Goal: Information Seeking & Learning: Learn about a topic

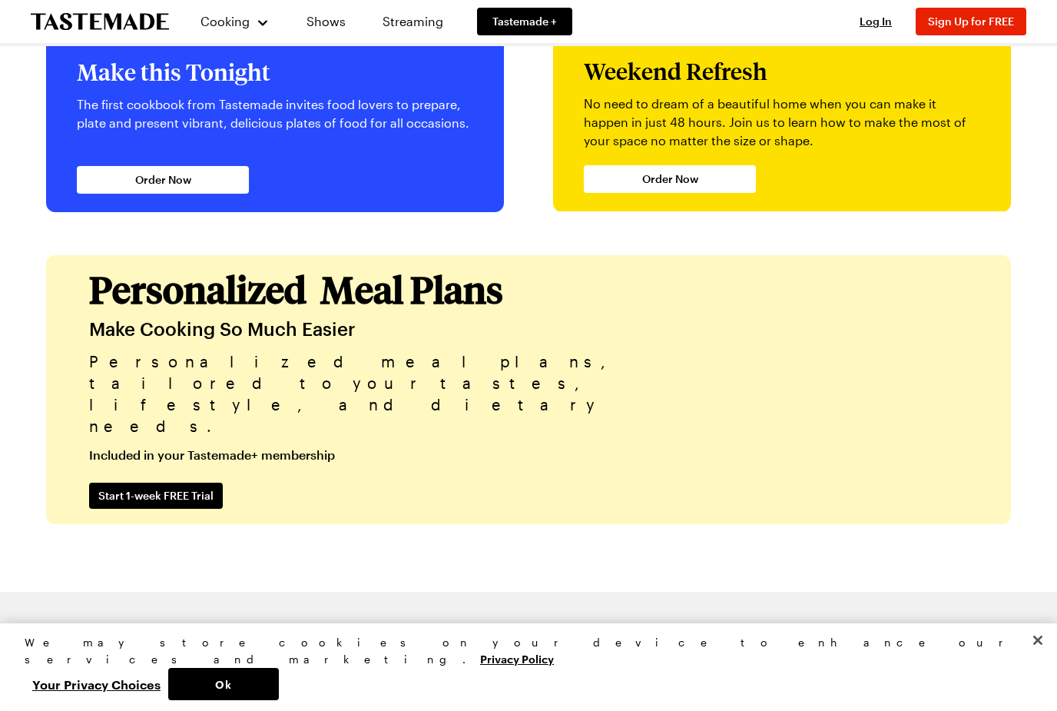
scroll to position [3654, 0]
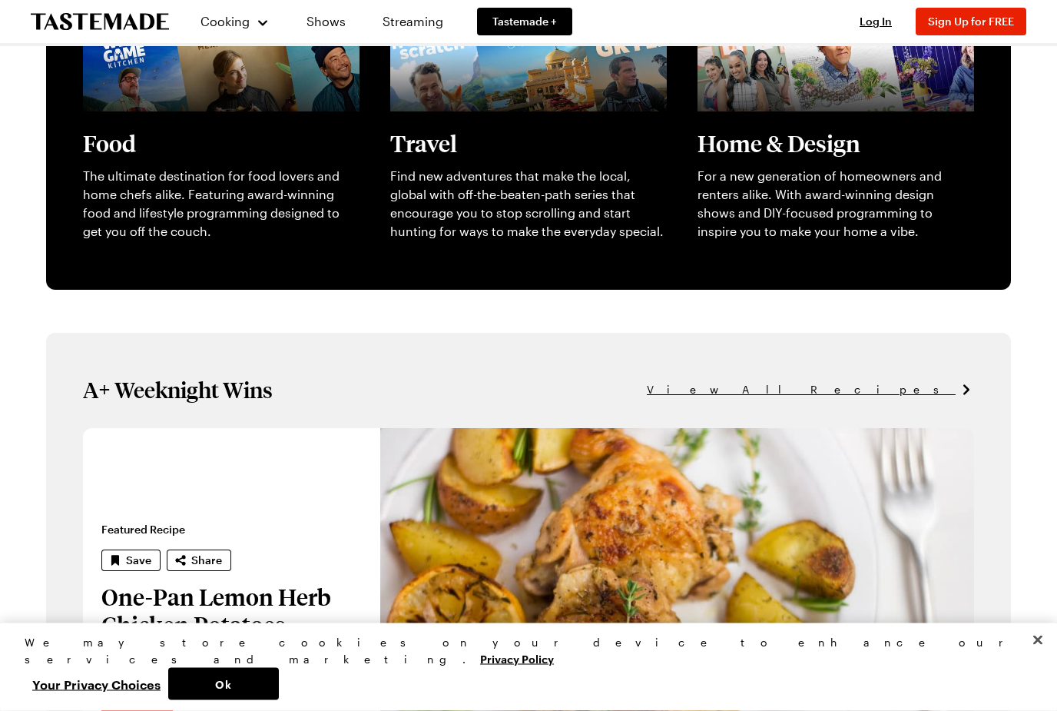
click at [267, 28] on div "Cooking" at bounding box center [235, 21] width 70 height 18
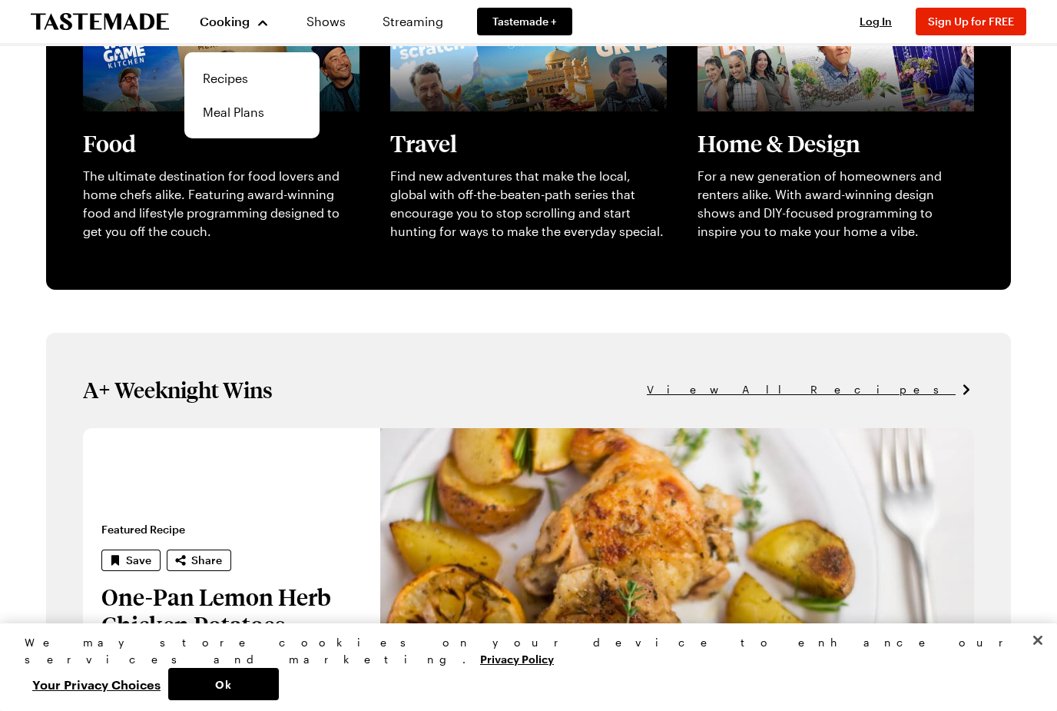
click at [247, 82] on link "Recipes" at bounding box center [252, 78] width 117 height 34
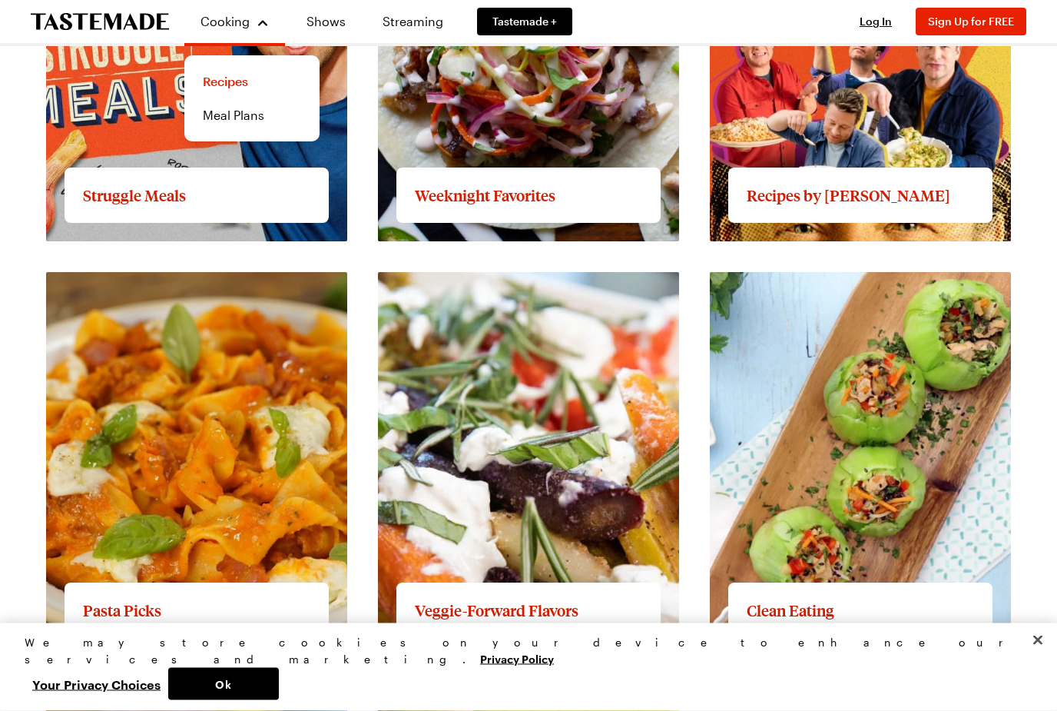
scroll to position [1570, 0]
click at [196, 288] on link "View full content for Pasta Picks" at bounding box center [138, 280] width 185 height 15
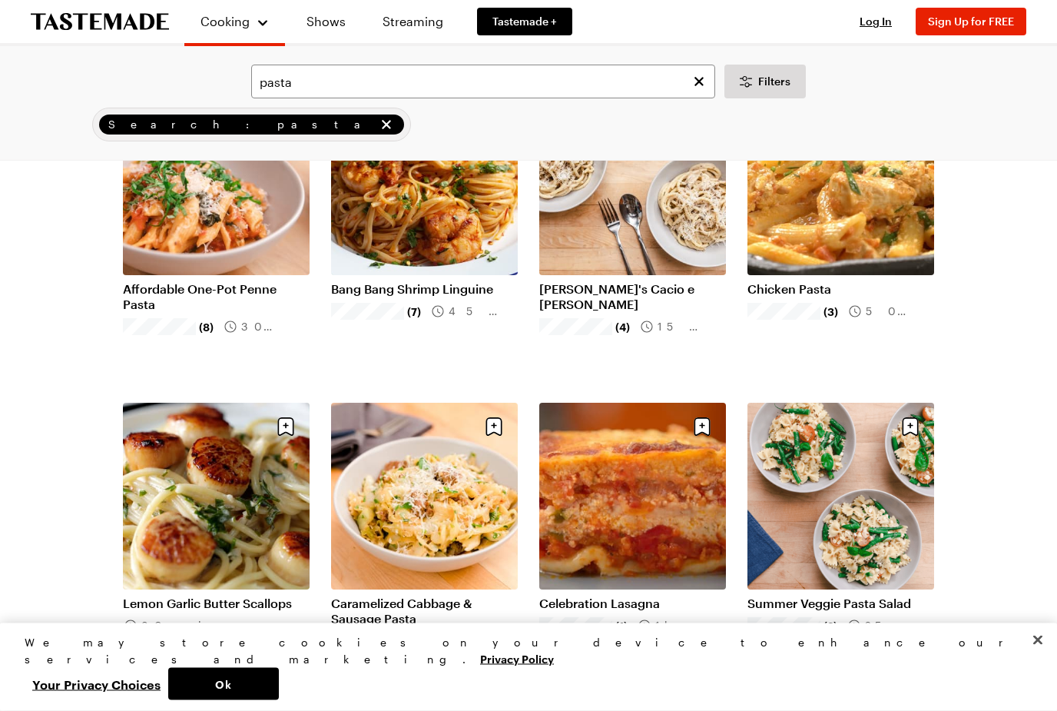
scroll to position [191, 0]
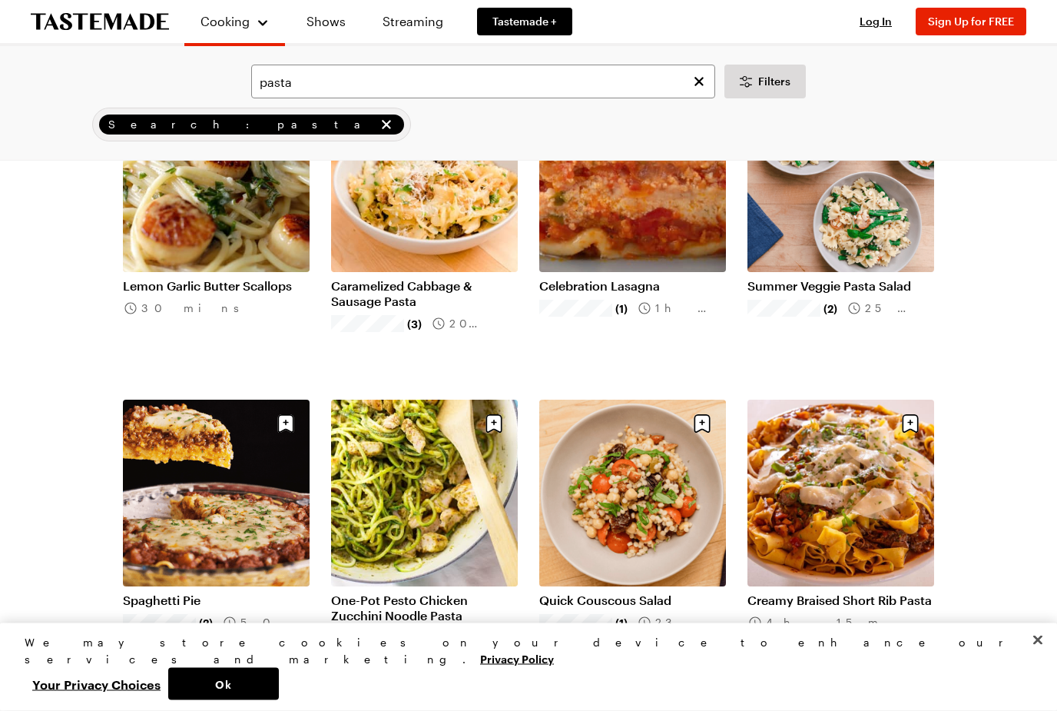
click at [279, 700] on button "Ok" at bounding box center [223, 684] width 111 height 32
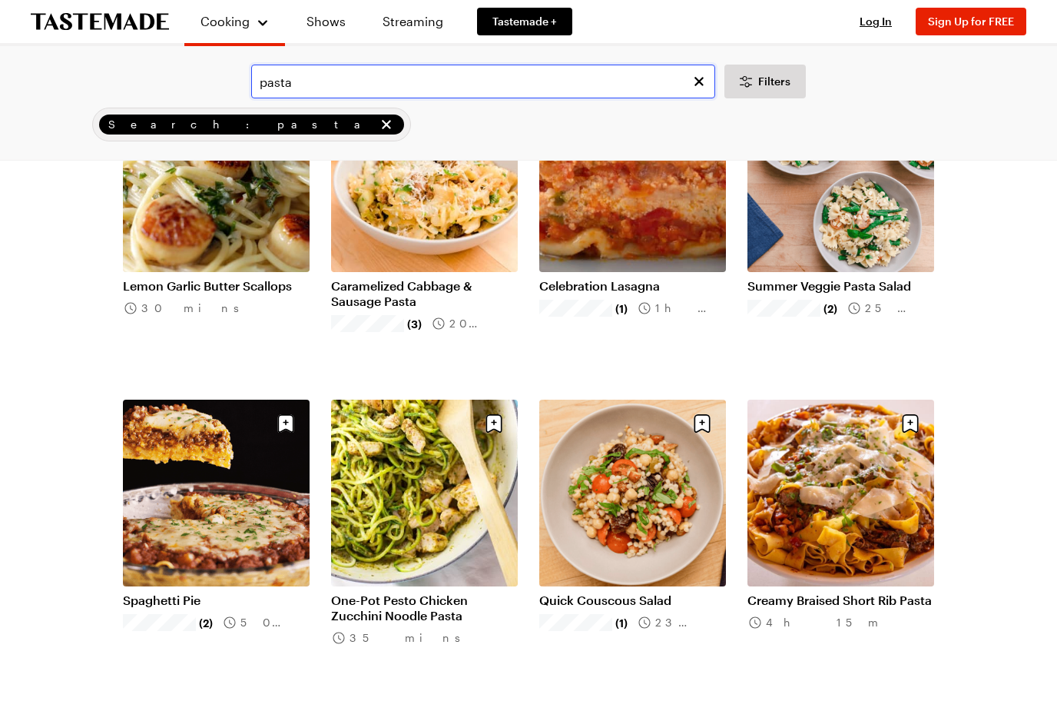
click at [337, 84] on input "pasta" at bounding box center [483, 82] width 464 height 34
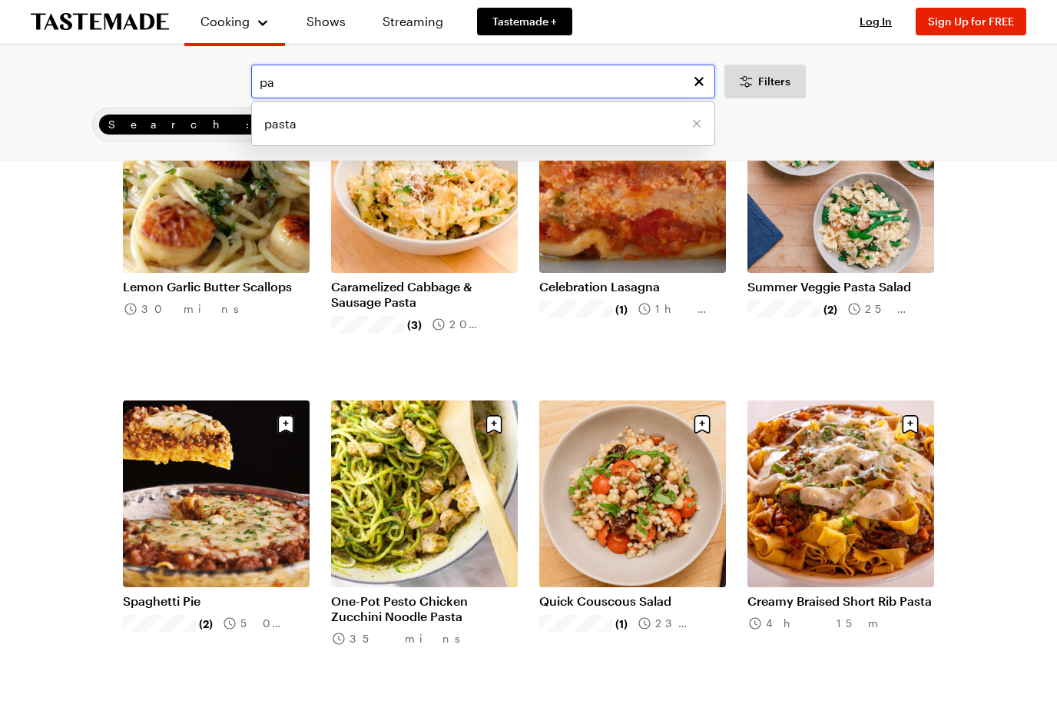
type input "p"
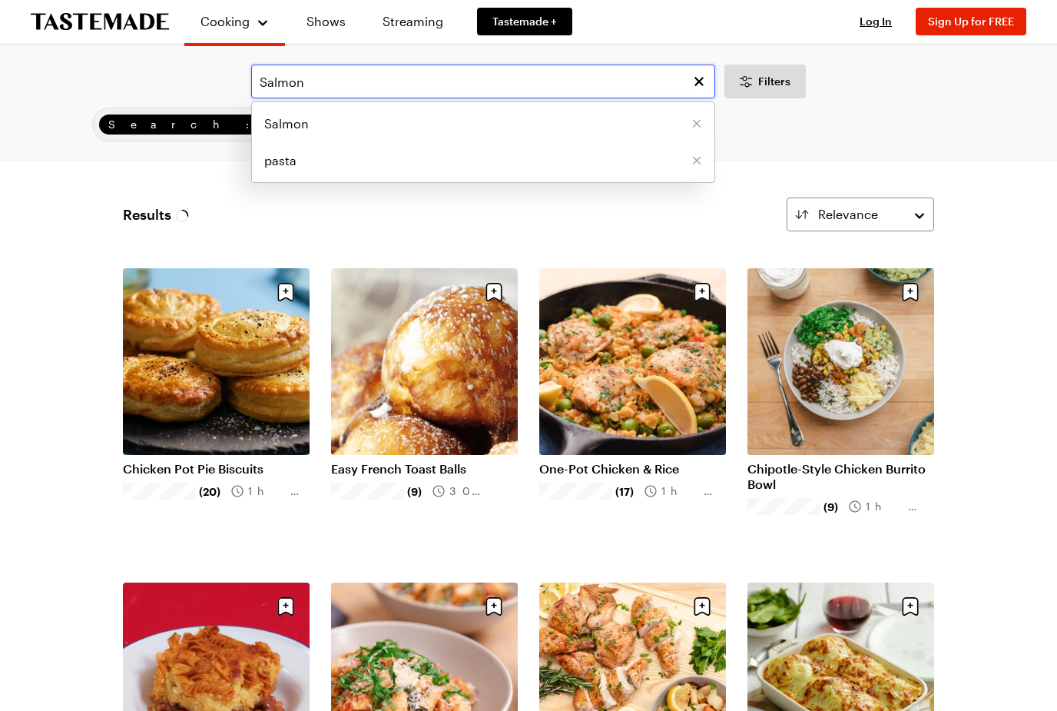
type input "Salmon"
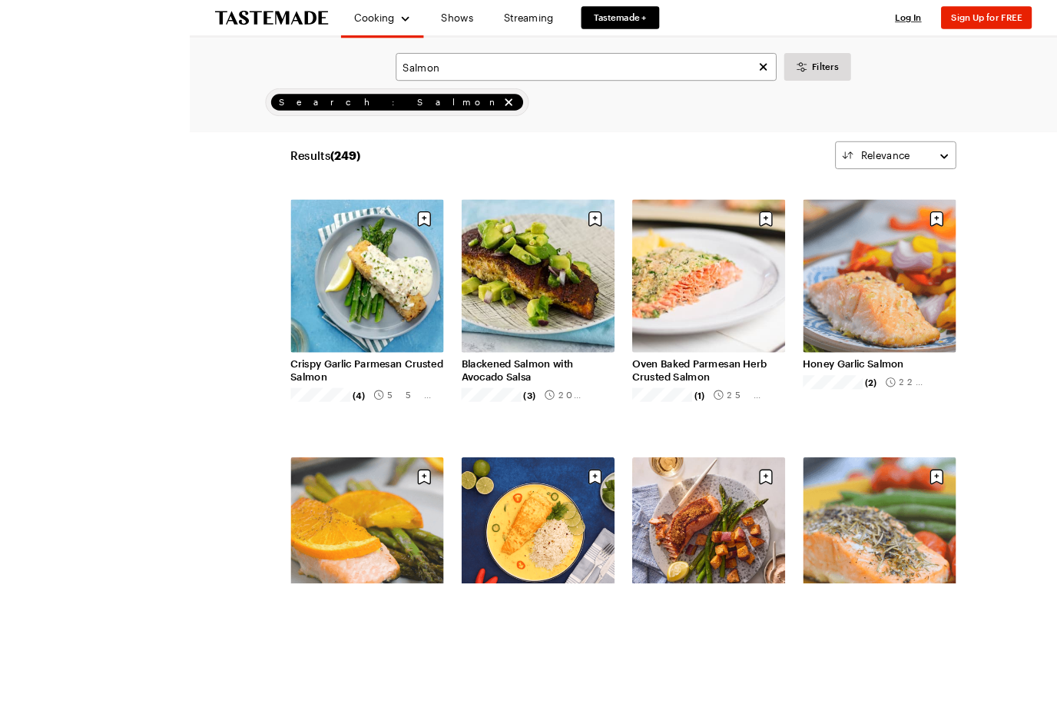
scroll to position [238, 0]
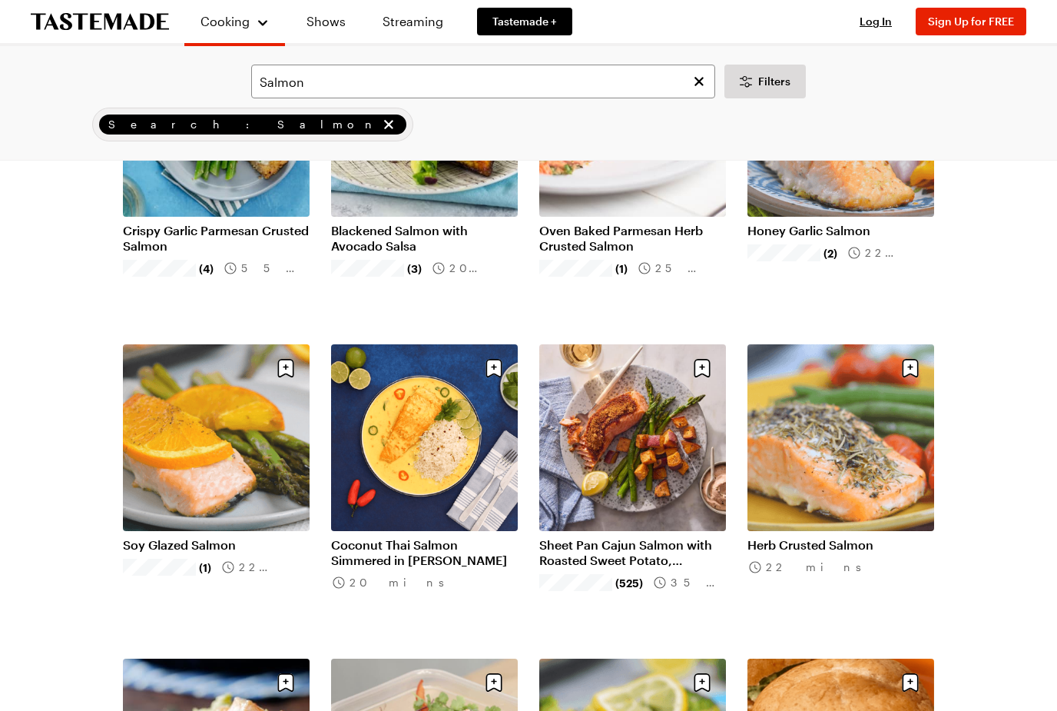
click at [426, 545] on link "Coconut Thai Salmon Simmered in Curry" at bounding box center [424, 552] width 187 height 31
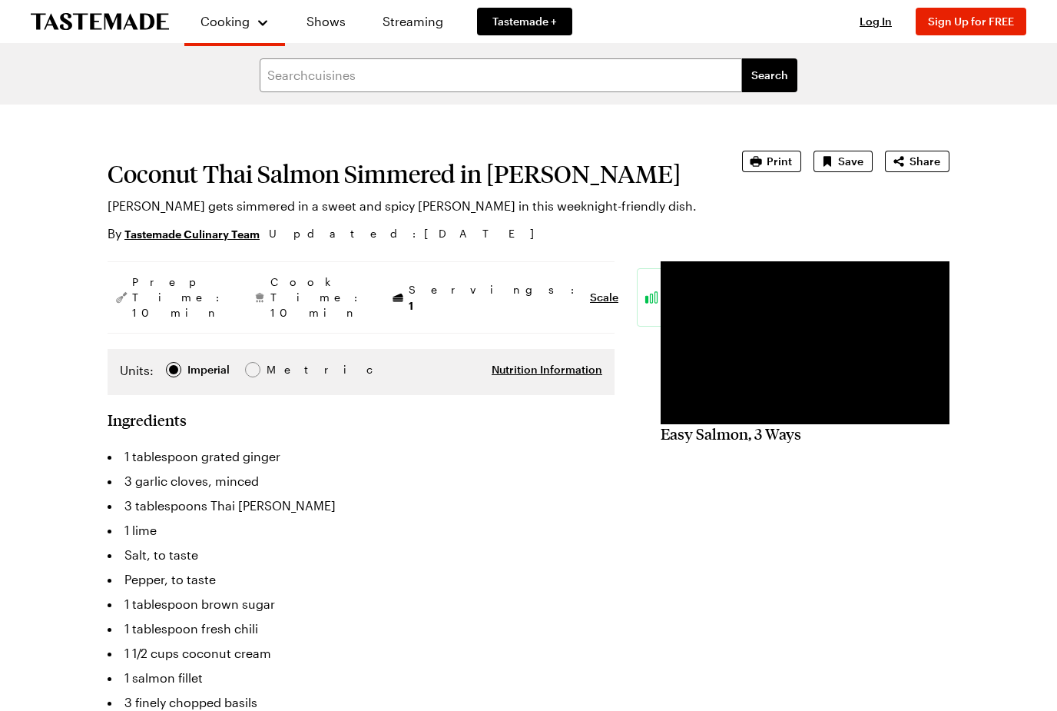
click at [775, 164] on span "Print" at bounding box center [779, 161] width 25 height 15
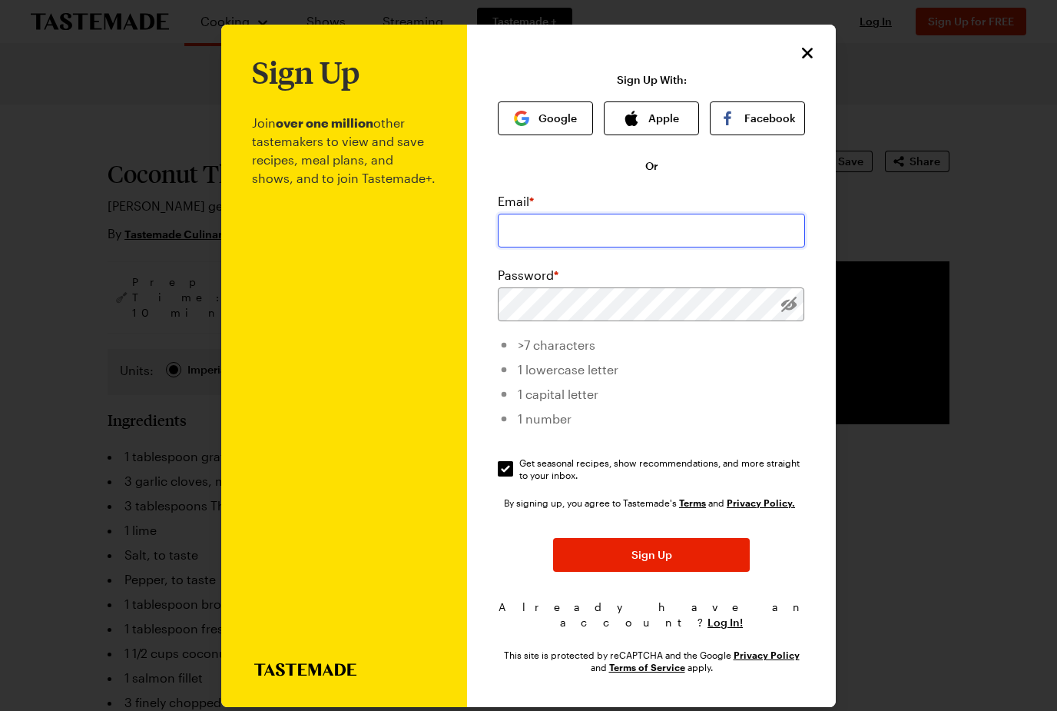
click at [635, 222] on input "email" at bounding box center [651, 231] width 307 height 34
type input "pay"
type input "paul.jeuris@honeywell.com"
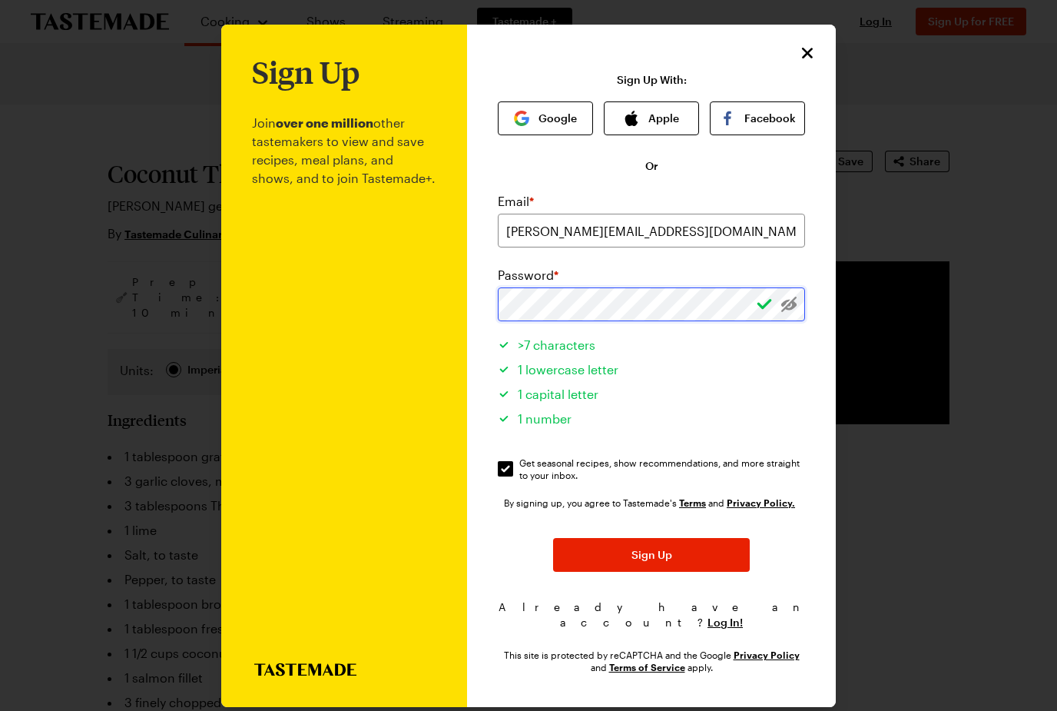
click at [651, 555] on button "Sign Up" at bounding box center [651, 555] width 197 height 34
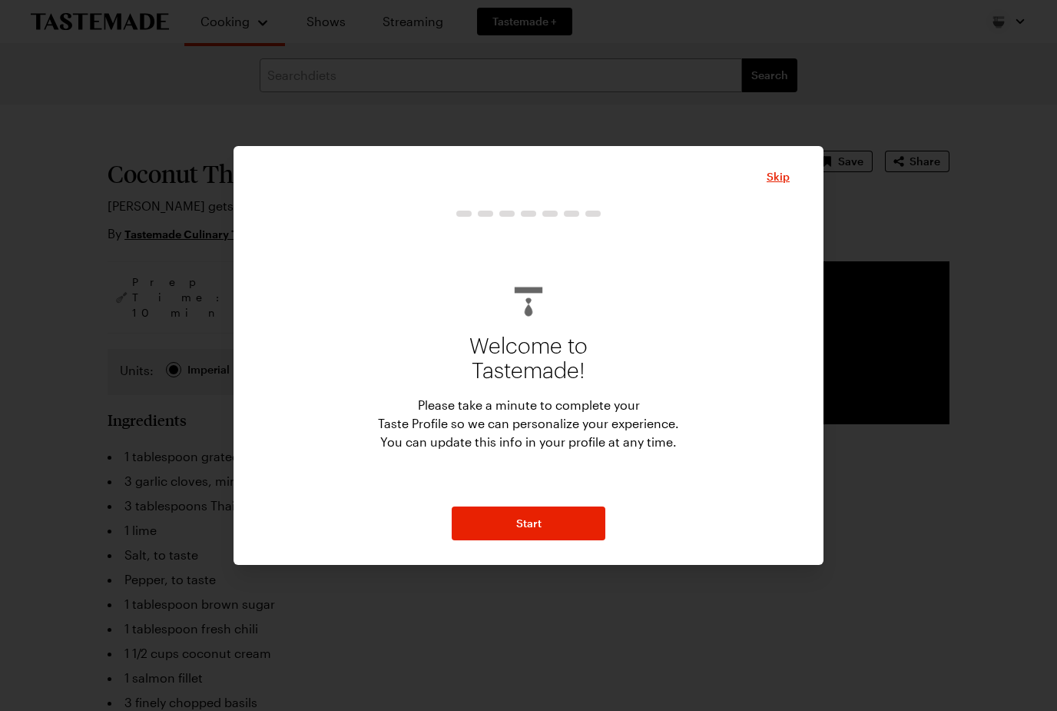
click at [549, 540] on button "Start" at bounding box center [529, 523] width 154 height 34
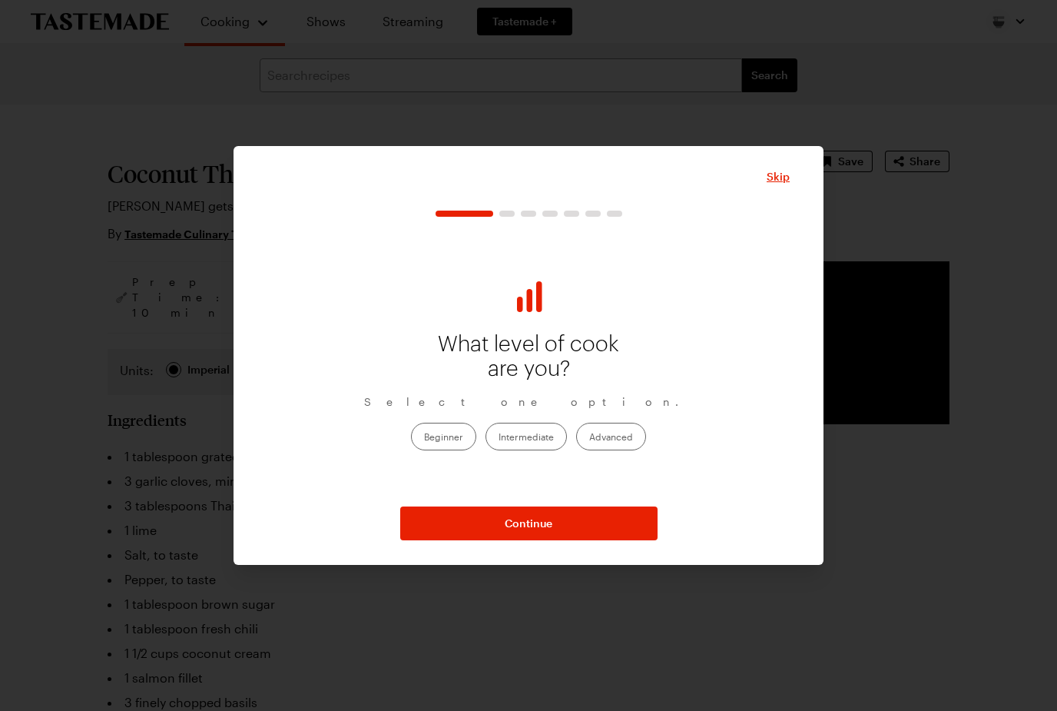
click at [626, 450] on label "Advanced" at bounding box center [611, 437] width 70 height 28
click at [589, 437] on input "Advanced" at bounding box center [589, 437] width 0 height 0
click at [786, 184] on span "Skip" at bounding box center [778, 176] width 23 height 15
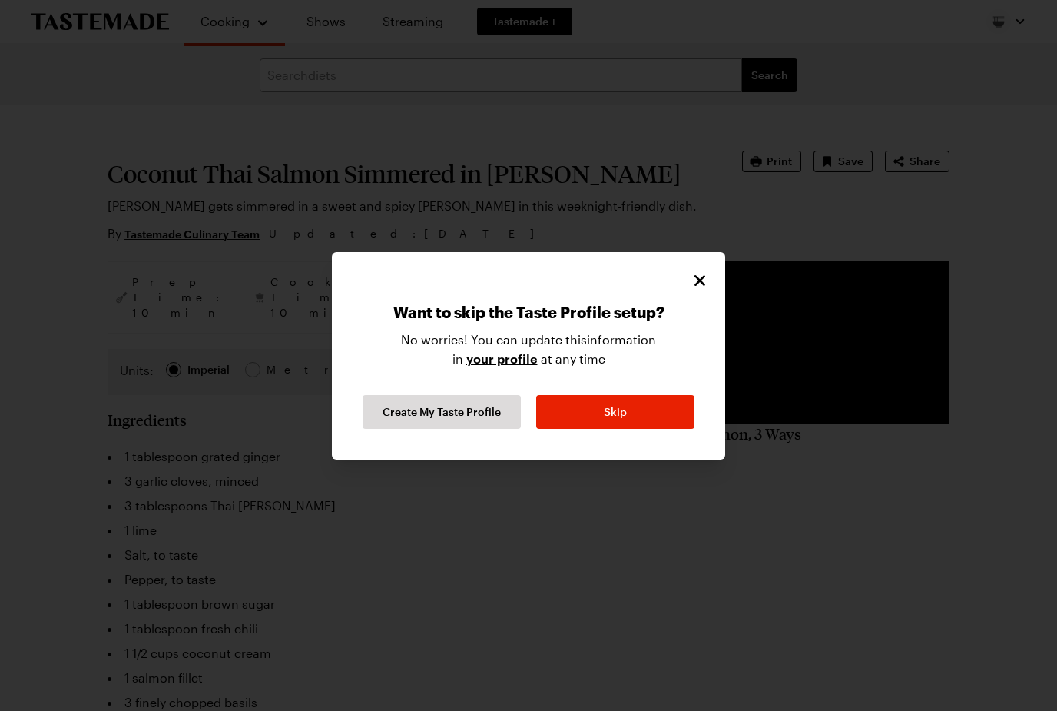
click at [452, 419] on span "Create My Taste Profile" at bounding box center [442, 411] width 118 height 15
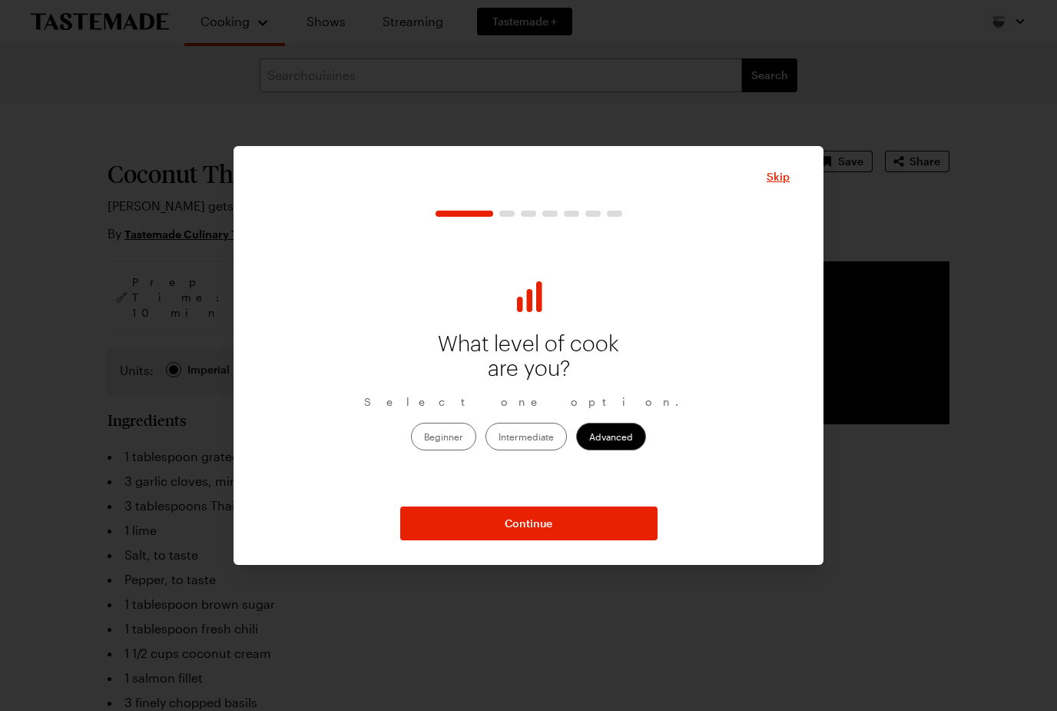
click at [554, 540] on button "Continue" at bounding box center [528, 523] width 257 height 34
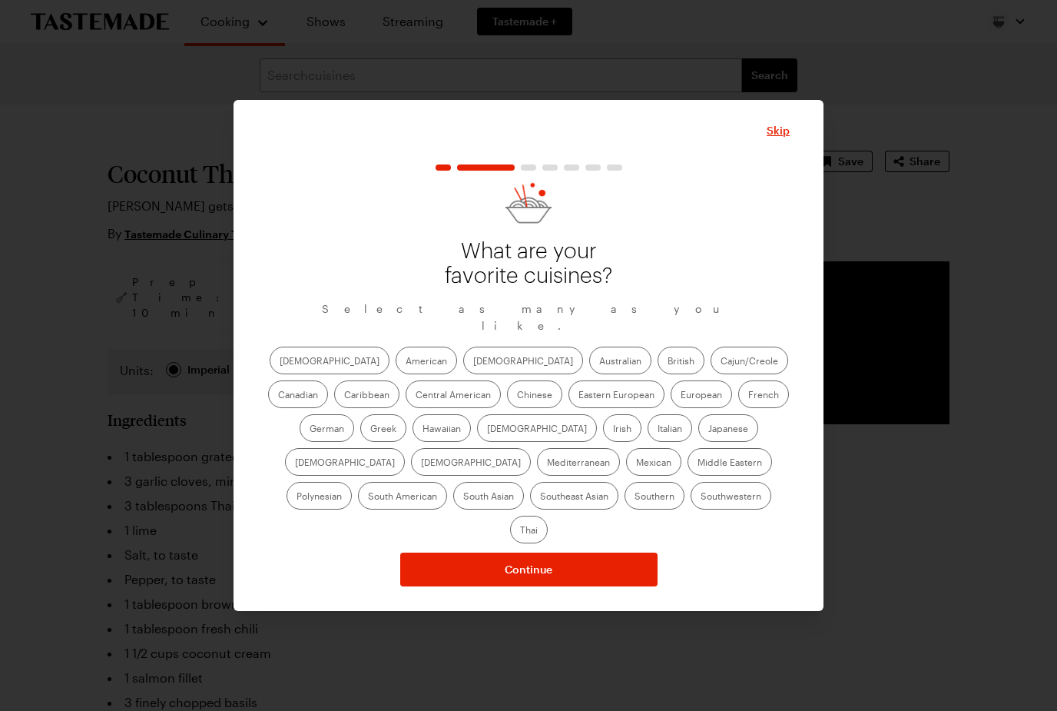
click at [626, 476] on label "Mexican" at bounding box center [653, 462] width 55 height 28
click at [636, 463] on input "Mexican" at bounding box center [636, 463] width 0 height 0
click at [548, 532] on label "Thai" at bounding box center [529, 529] width 38 height 28
click at [520, 531] on input "Thai" at bounding box center [520, 531] width 0 height 0
click at [738, 408] on label "French" at bounding box center [763, 394] width 51 height 28
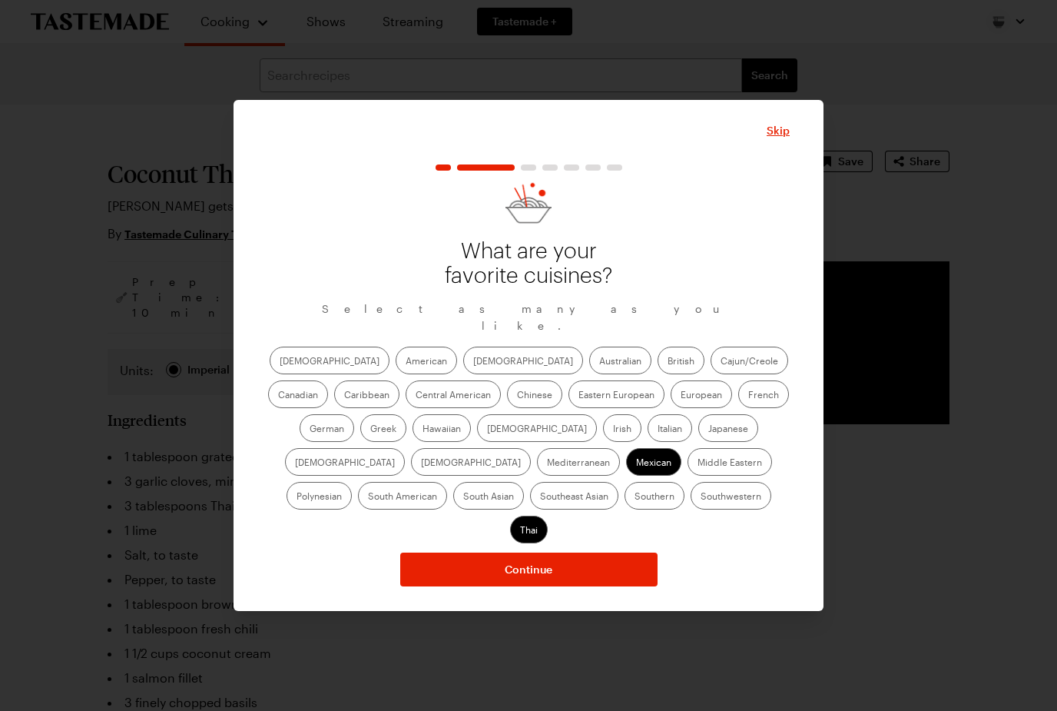
click at [748, 396] on input "French" at bounding box center [748, 396] width 0 height 0
click at [507, 408] on label "Chinese" at bounding box center [534, 394] width 55 height 28
click at [517, 396] on input "Chinese" at bounding box center [517, 396] width 0 height 0
click at [399, 390] on label "Caribbean" at bounding box center [366, 394] width 65 height 28
click at [344, 396] on input "Caribbean" at bounding box center [344, 396] width 0 height 0
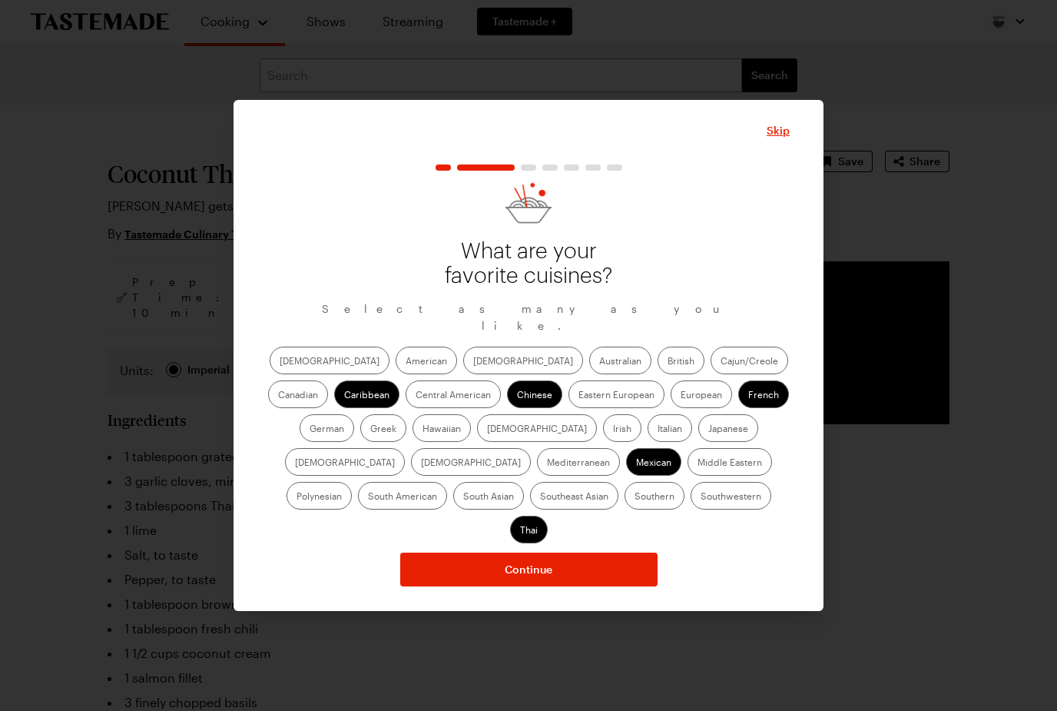
click at [711, 374] on label "Cajun/Creole" at bounding box center [750, 360] width 78 height 28
click at [721, 362] on input "Cajun/Creole" at bounding box center [721, 362] width 0 height 0
click at [396, 374] on label "American" at bounding box center [426, 360] width 61 height 28
click at [406, 362] on input "American" at bounding box center [406, 362] width 0 height 0
click at [578, 563] on button "Continue" at bounding box center [528, 569] width 257 height 34
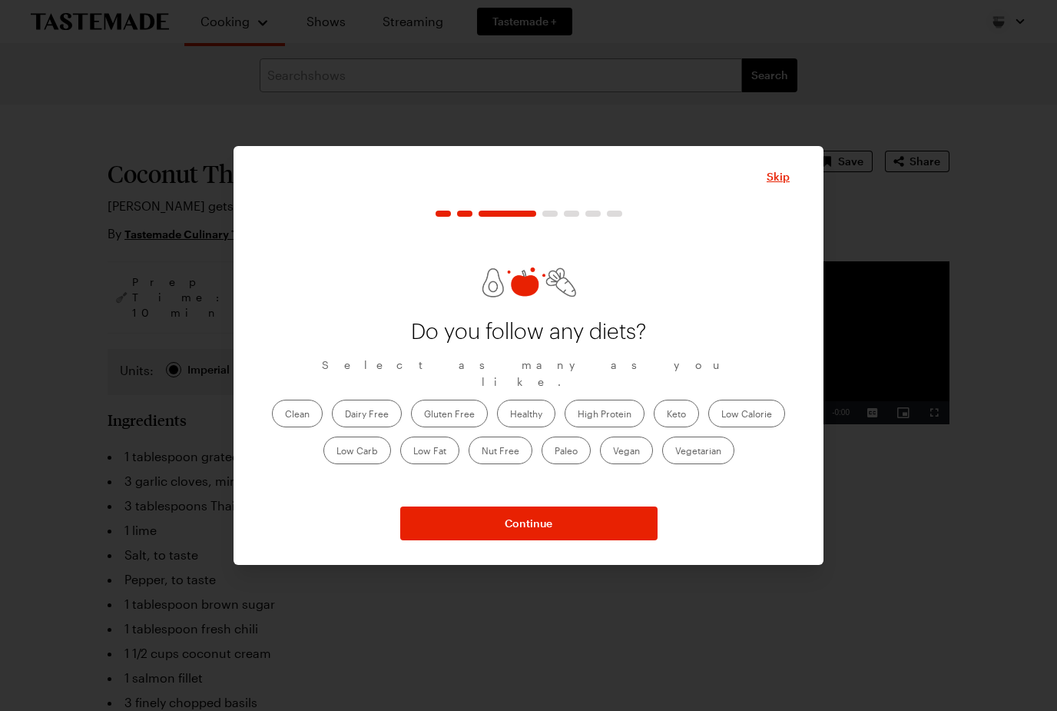
click at [543, 531] on span "Continue" at bounding box center [529, 522] width 48 height 15
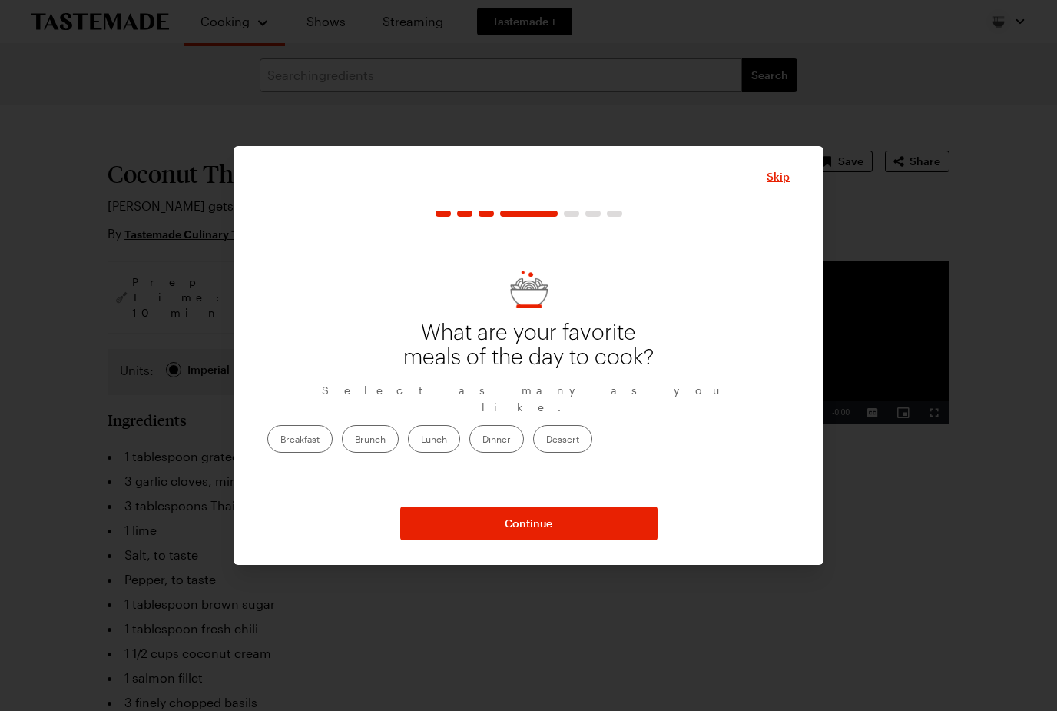
click at [524, 452] on label "Dinner" at bounding box center [496, 439] width 55 height 28
click at [482, 440] on input "Dinner" at bounding box center [482, 440] width 0 height 0
click at [552, 540] on button "Continue" at bounding box center [528, 523] width 257 height 34
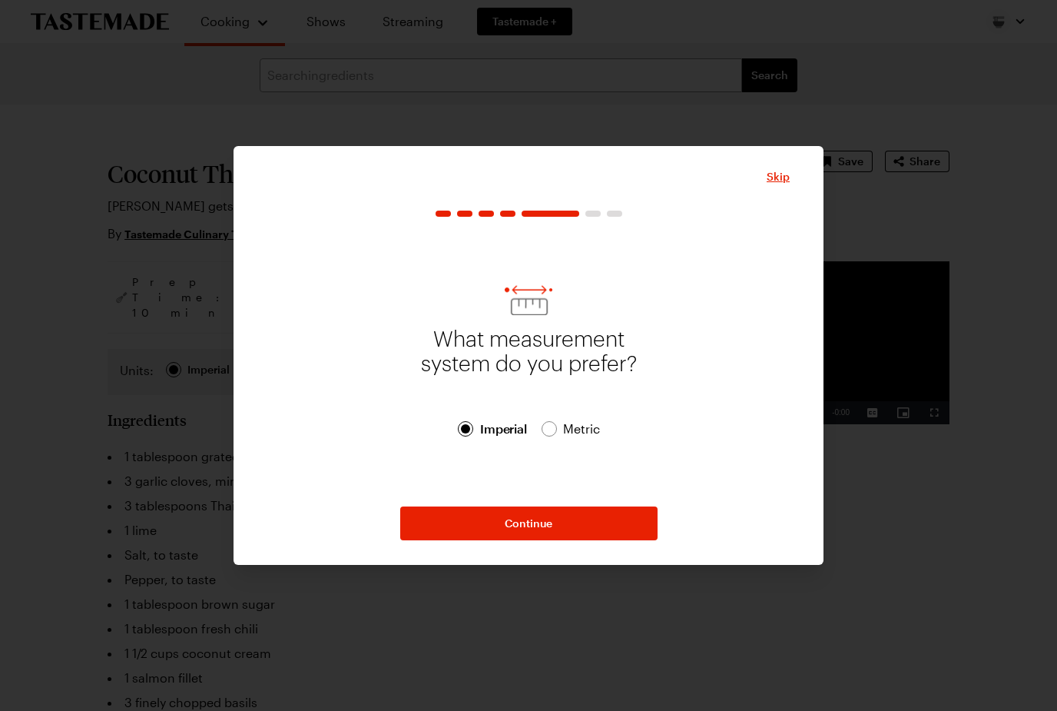
click at [544, 531] on span "Continue" at bounding box center [529, 522] width 48 height 15
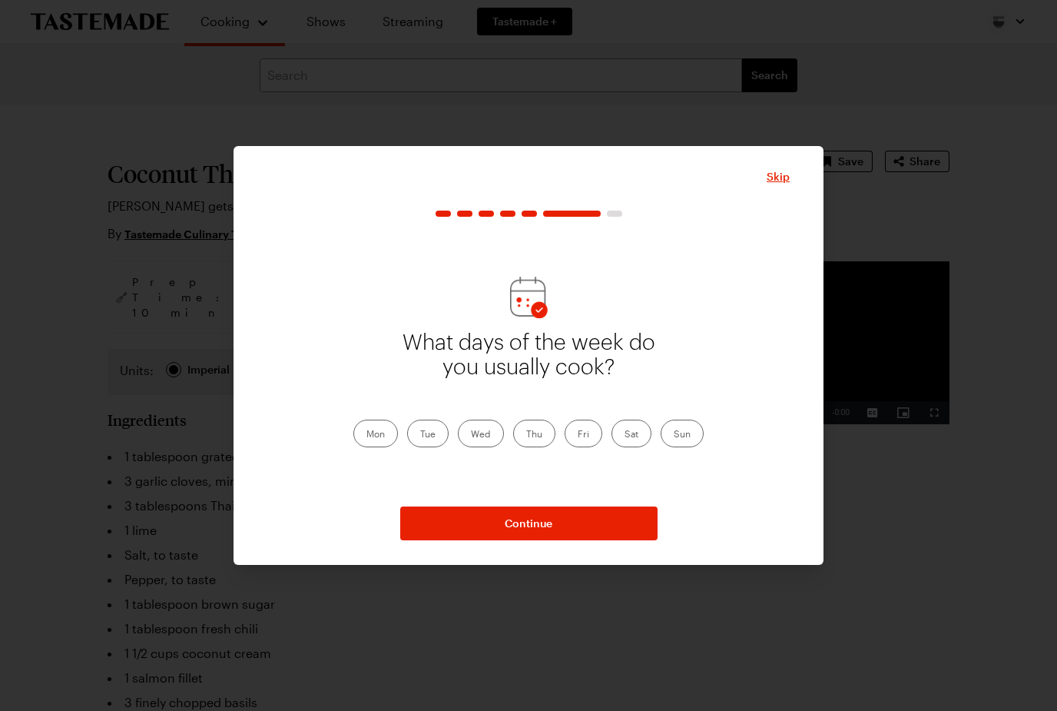
click at [389, 447] on label "Mon" at bounding box center [375, 433] width 45 height 28
click at [366, 435] on input "Mon" at bounding box center [366, 435] width 0 height 0
click at [435, 447] on label "Tue" at bounding box center [427, 433] width 41 height 28
click at [420, 435] on input "Tue" at bounding box center [420, 435] width 0 height 0
click at [492, 447] on label "Wed" at bounding box center [481, 433] width 46 height 28
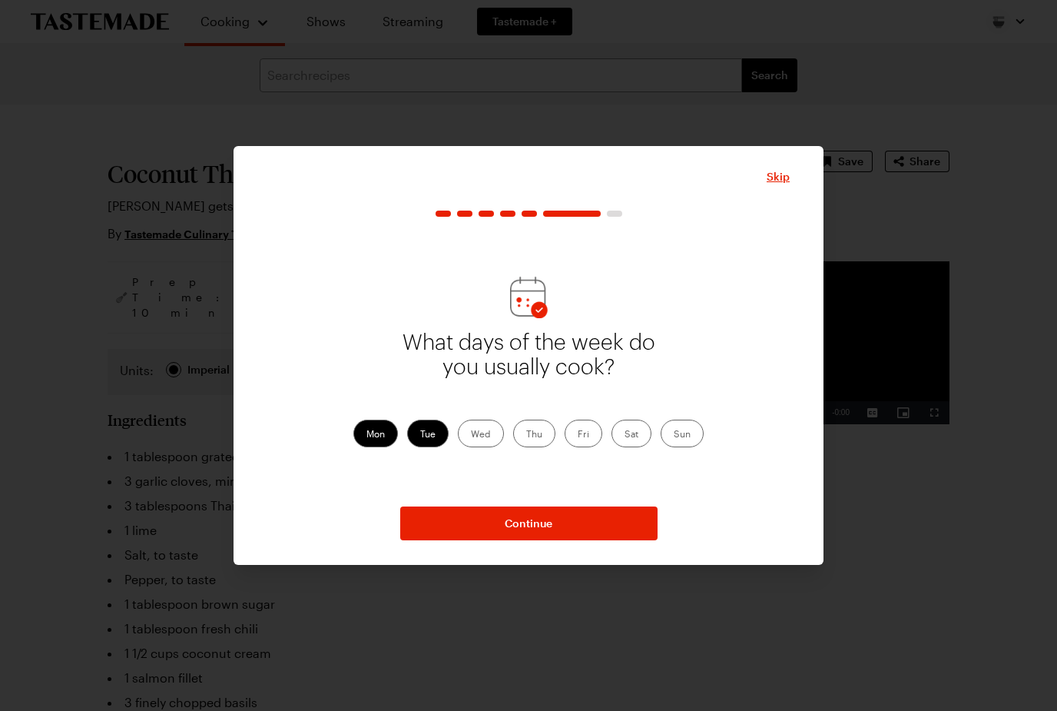
click at [471, 435] on input "Wed" at bounding box center [471, 435] width 0 height 0
click at [546, 447] on label "Thu" at bounding box center [534, 433] width 42 height 28
click at [526, 435] on input "Thu" at bounding box center [526, 435] width 0 height 0
click at [591, 447] on label "Fri" at bounding box center [584, 433] width 38 height 28
click at [578, 435] on input "Fri" at bounding box center [578, 435] width 0 height 0
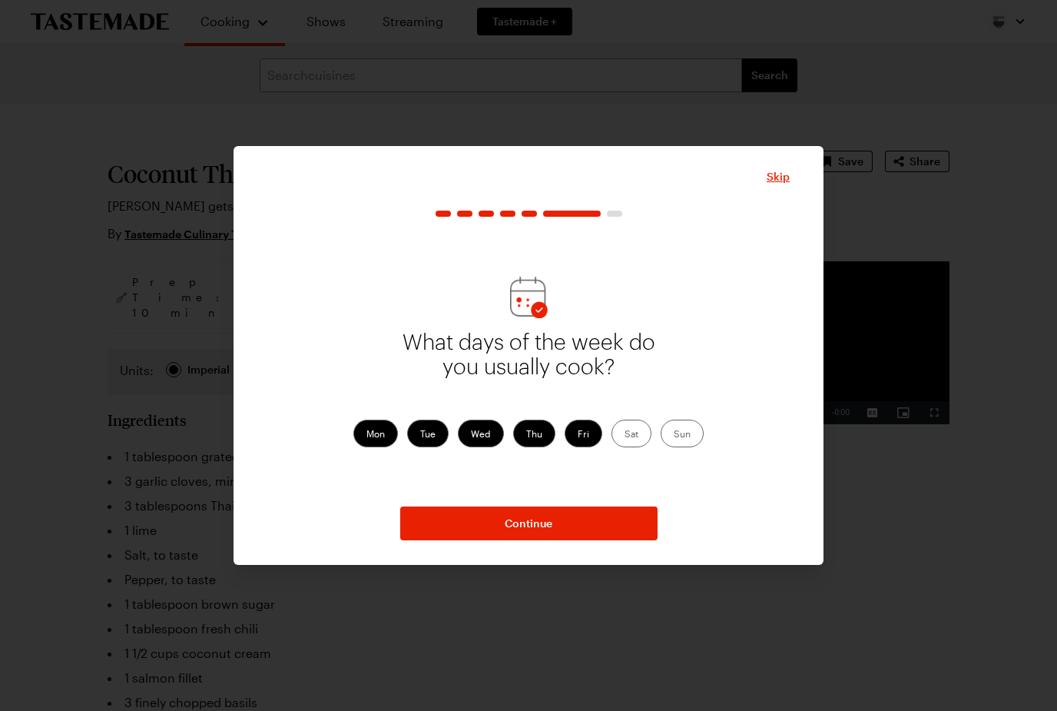
click at [584, 540] on button "Continue" at bounding box center [528, 523] width 257 height 34
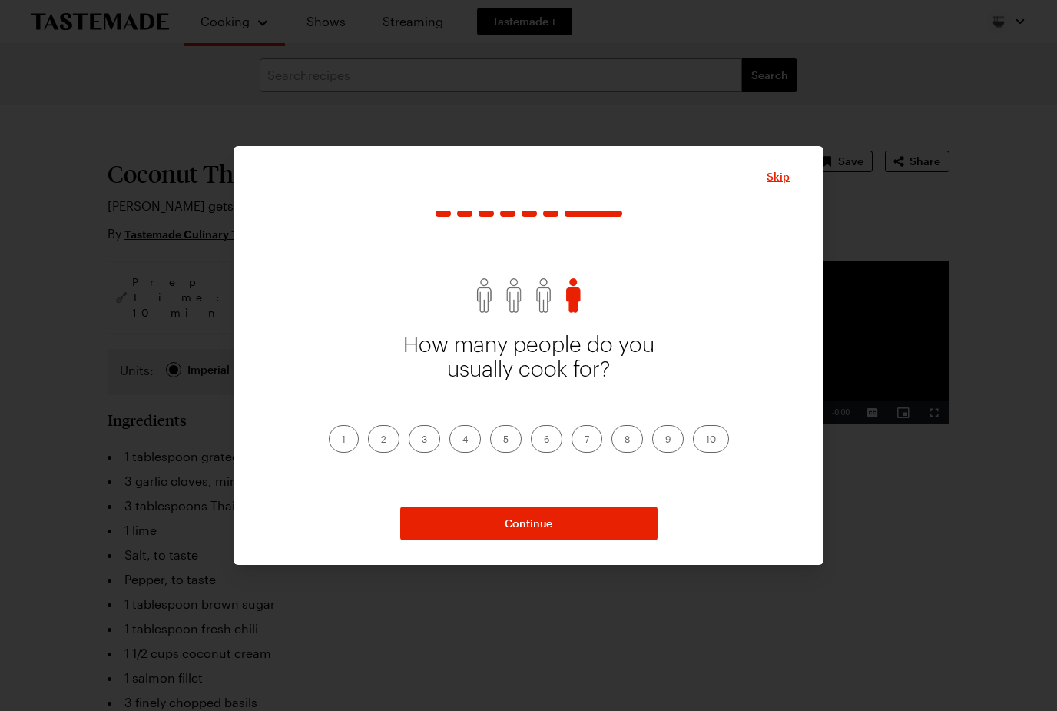
click at [349, 452] on label "1" at bounding box center [344, 439] width 30 height 28
click at [342, 440] on input "1" at bounding box center [342, 440] width 0 height 0
click at [389, 452] on label "2" at bounding box center [383, 439] width 31 height 28
click at [381, 440] on input "2" at bounding box center [381, 440] width 0 height 0
click at [559, 540] on button "Continue" at bounding box center [528, 523] width 257 height 34
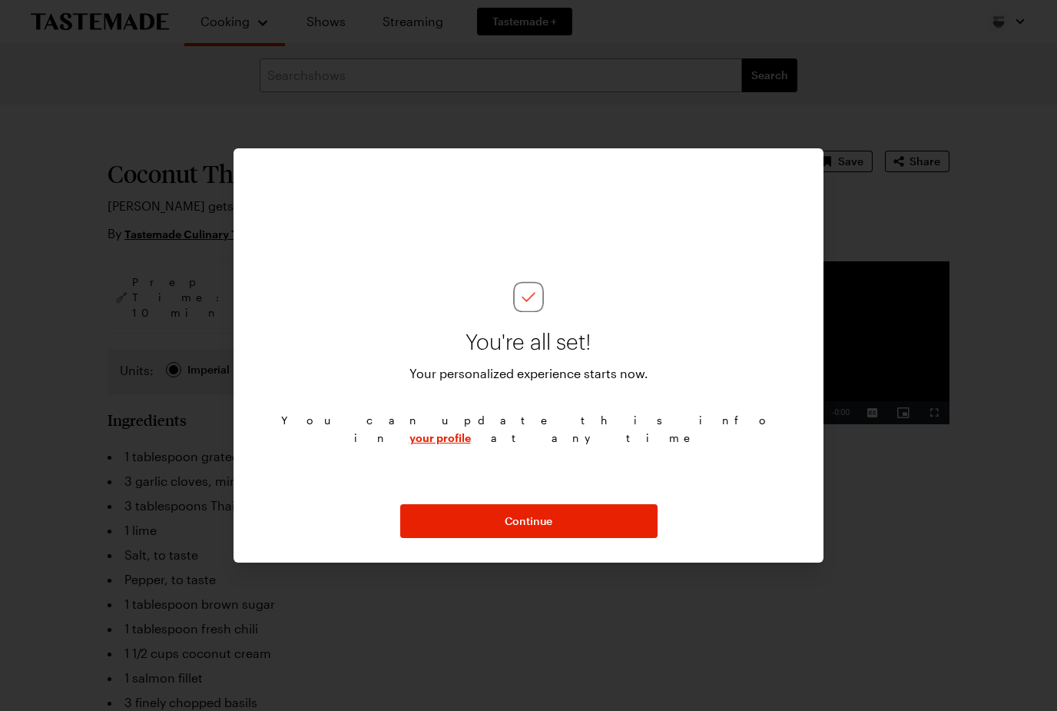
click at [549, 529] on span "Continue" at bounding box center [529, 520] width 48 height 15
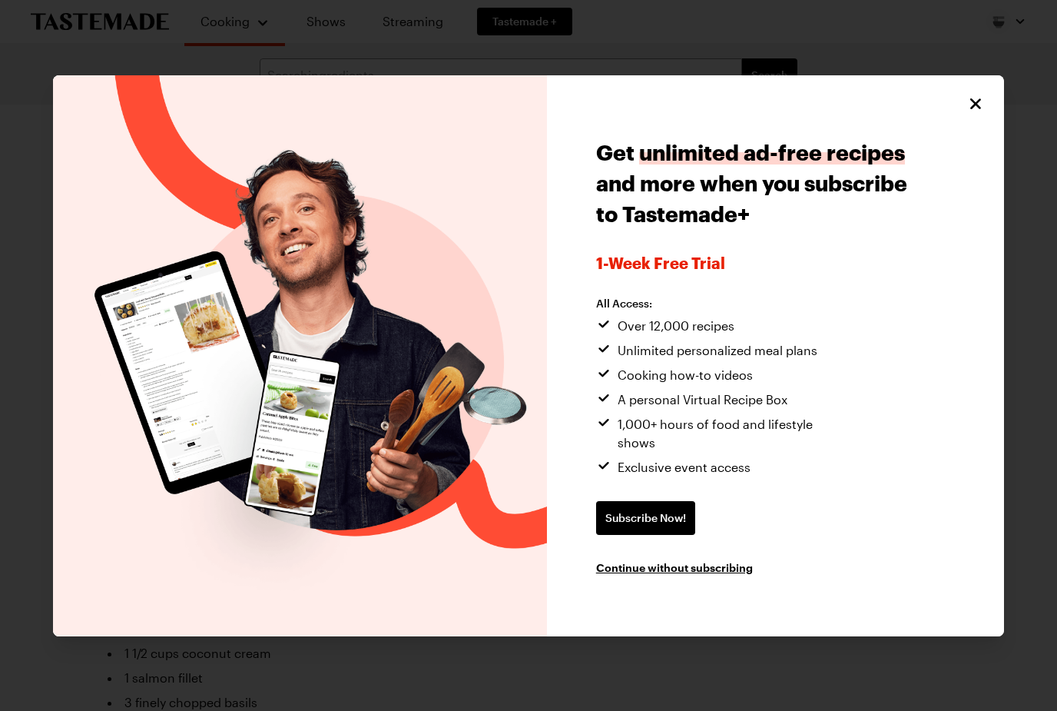
click at [704, 575] on span "Continue without subscribing" at bounding box center [674, 566] width 157 height 15
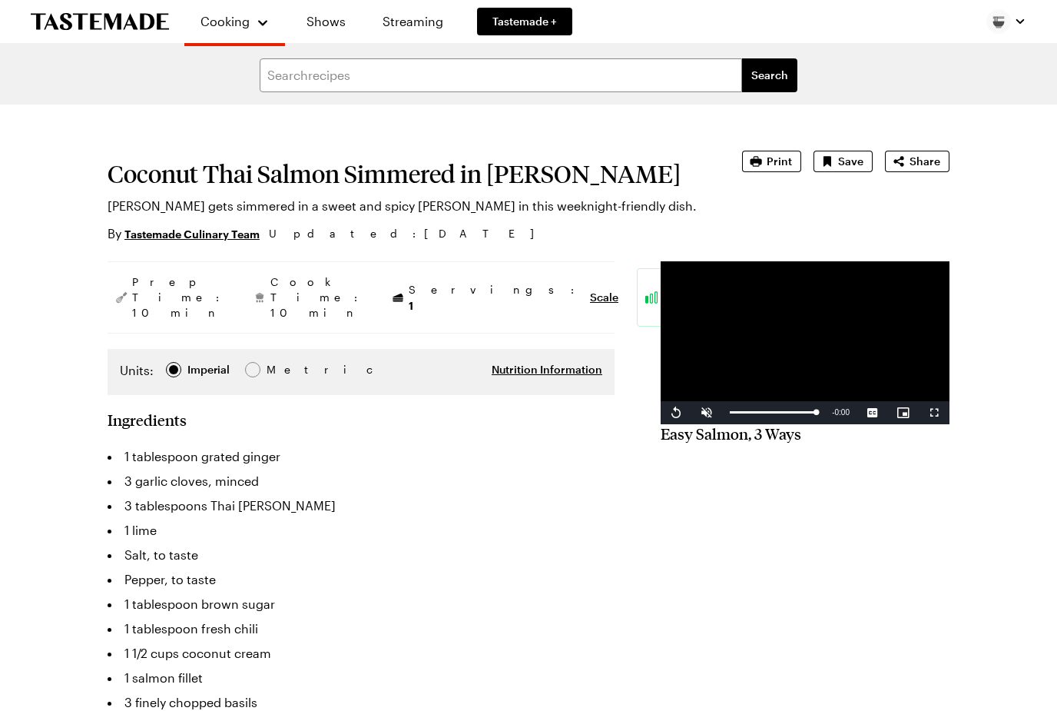
click at [777, 161] on span "Print" at bounding box center [779, 161] width 25 height 15
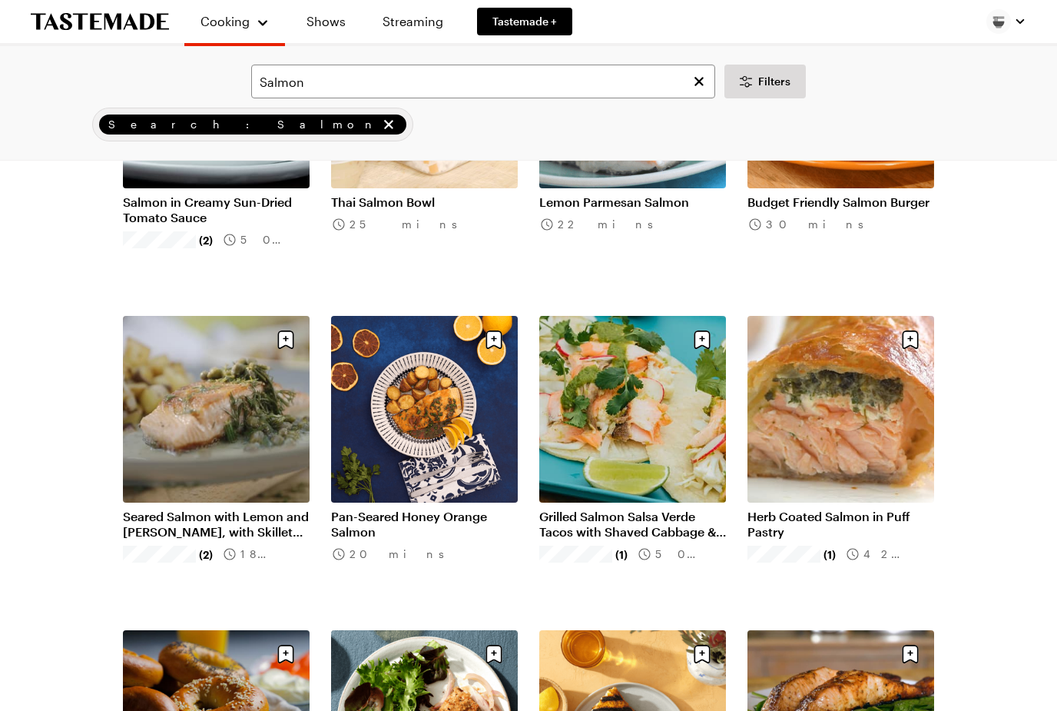
scroll to position [895, 0]
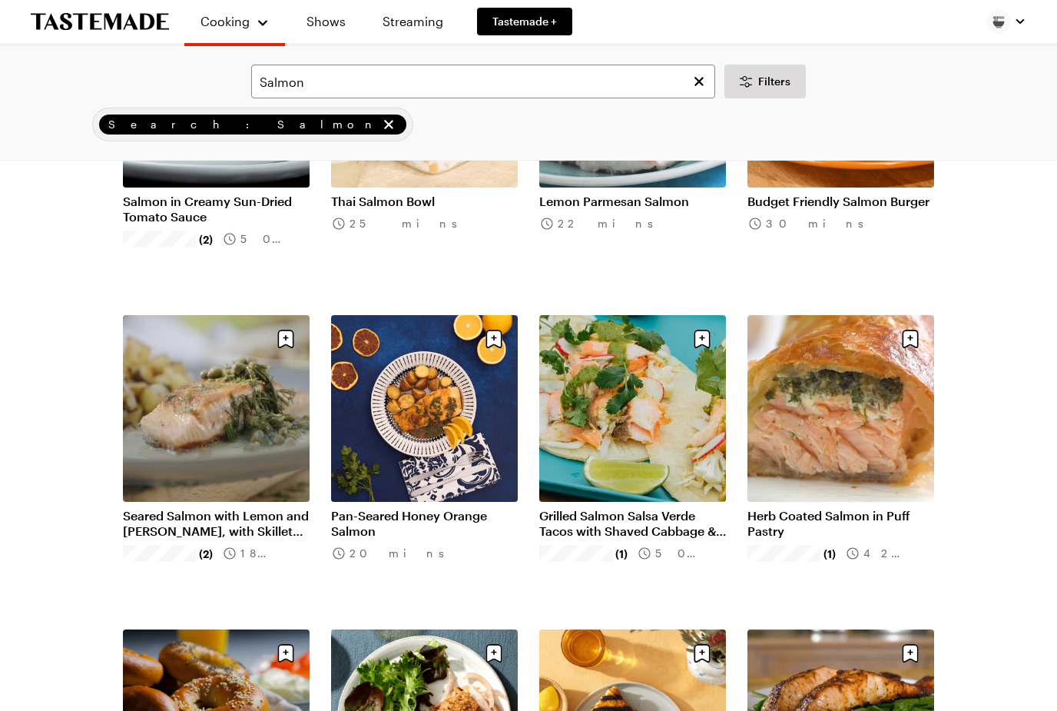
click at [156, 530] on link "Seared Salmon with Lemon and Dill, with Skillet Fried Potatoes and Onions" at bounding box center [216, 524] width 187 height 31
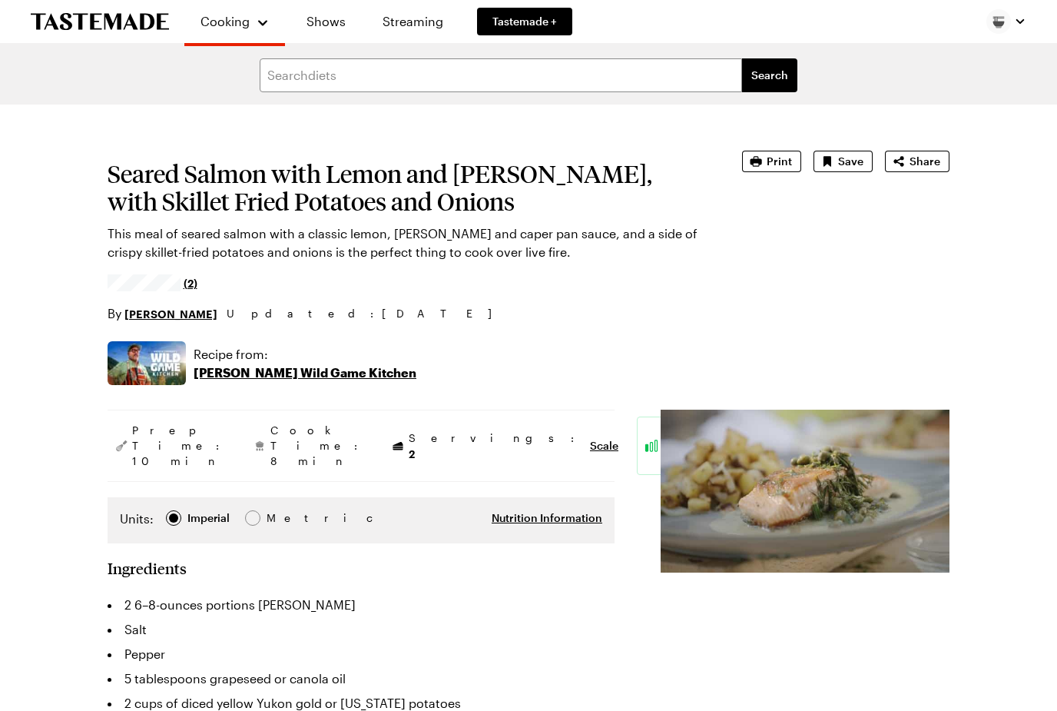
click at [772, 162] on span "Print" at bounding box center [779, 161] width 25 height 15
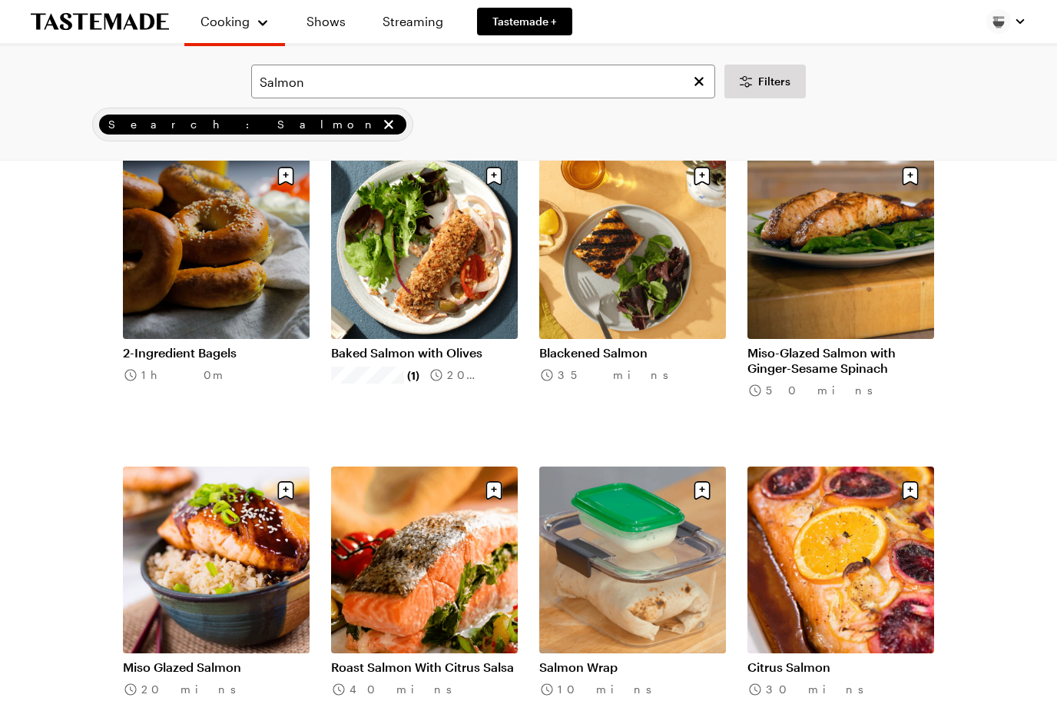
scroll to position [1373, 0]
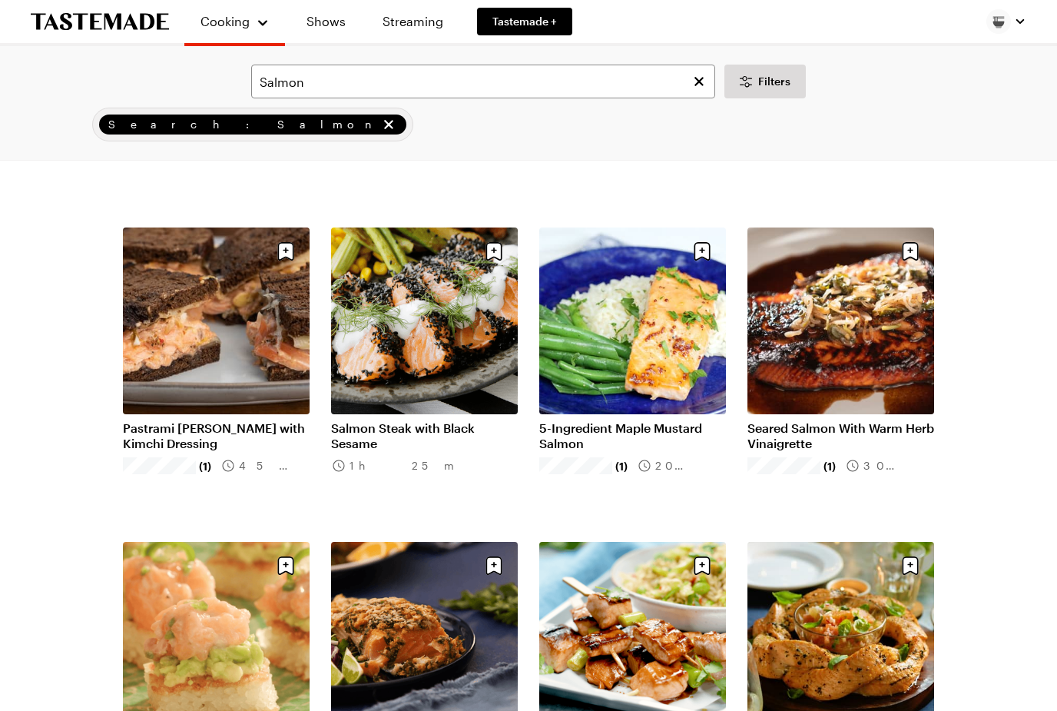
scroll to position [1926, 0]
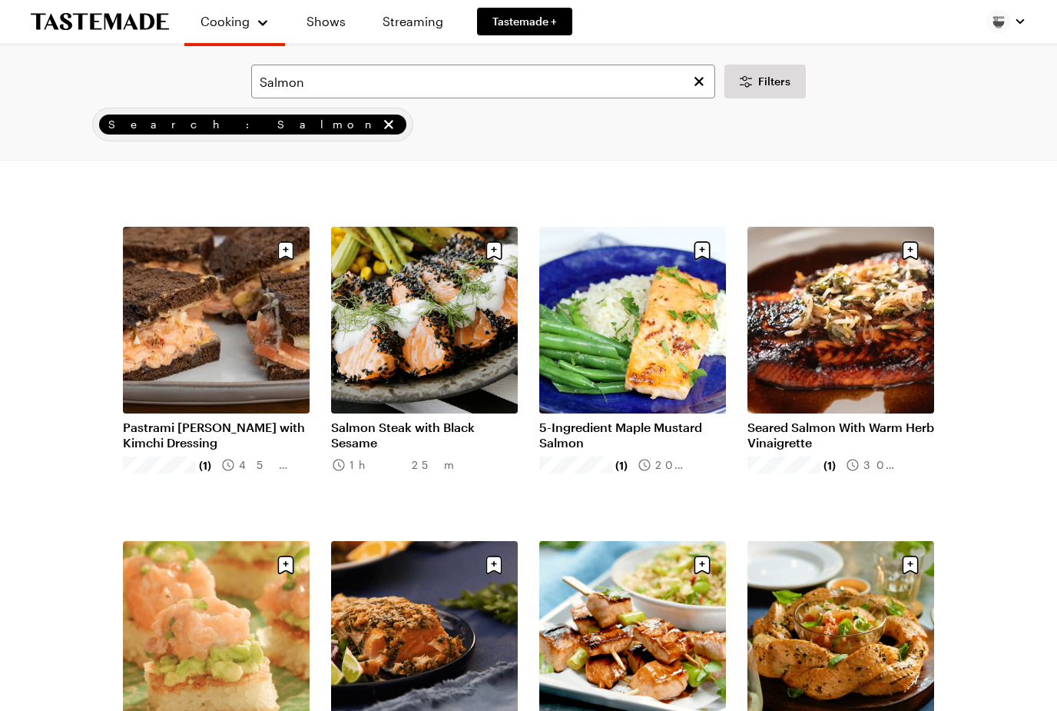
click at [824, 436] on link "Seared Salmon With Warm Herb Vinaigrette" at bounding box center [840, 435] width 187 height 31
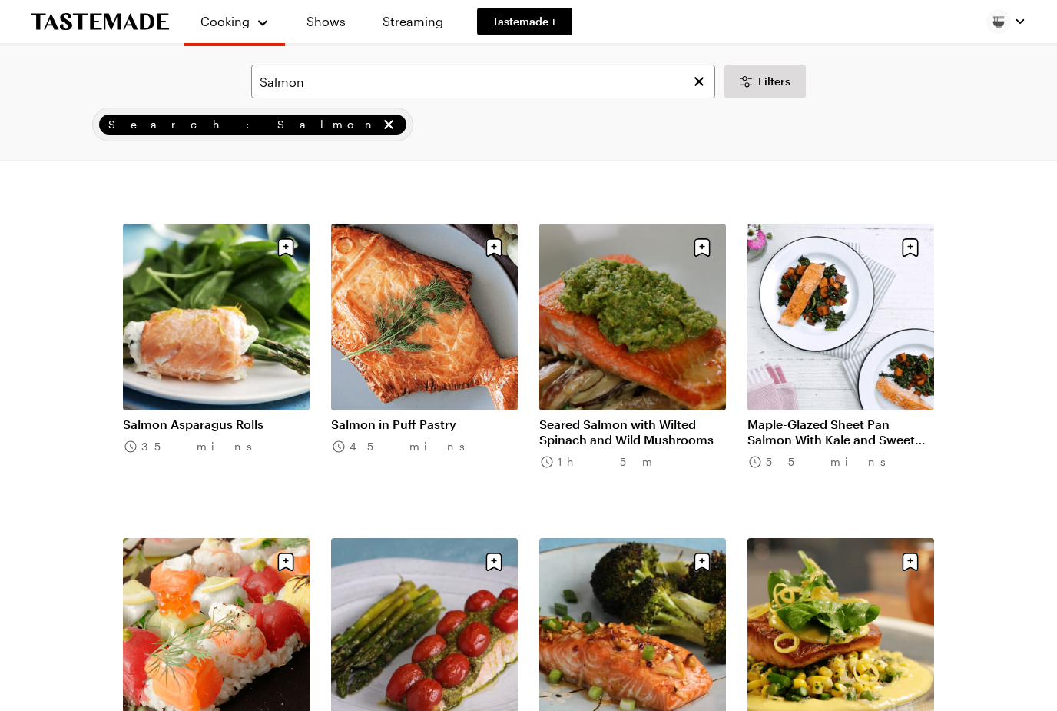
scroll to position [2872, 0]
click at [639, 433] on link "Seared Salmon with Wilted Spinach and Wild Mushrooms" at bounding box center [632, 431] width 187 height 31
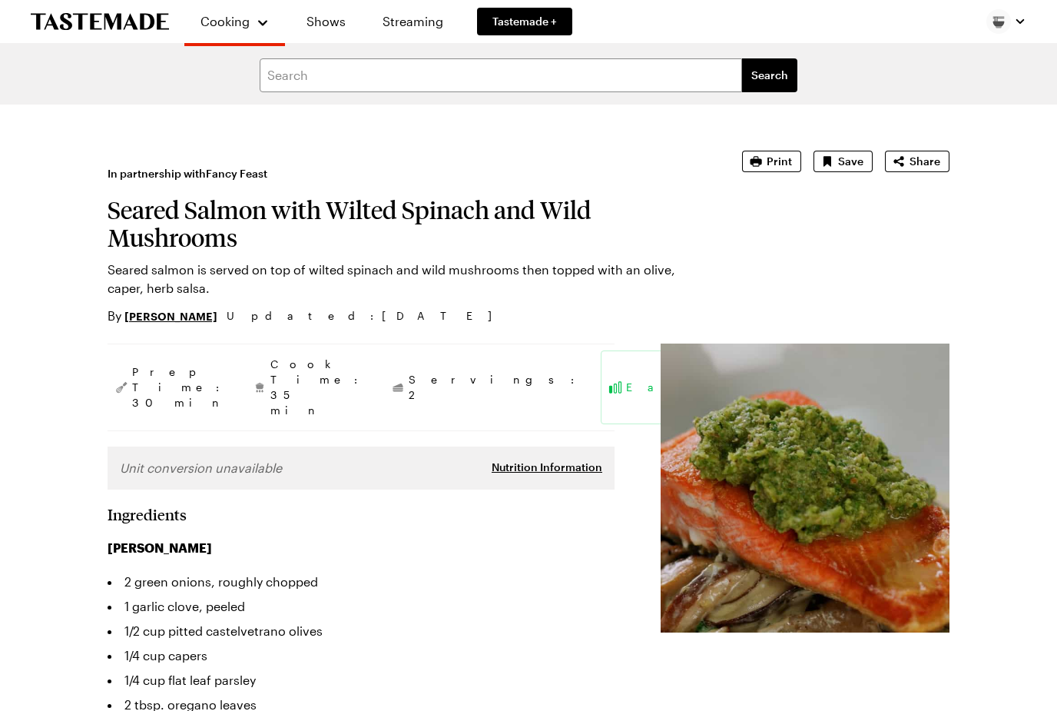
click at [777, 167] on span "Print" at bounding box center [779, 161] width 25 height 15
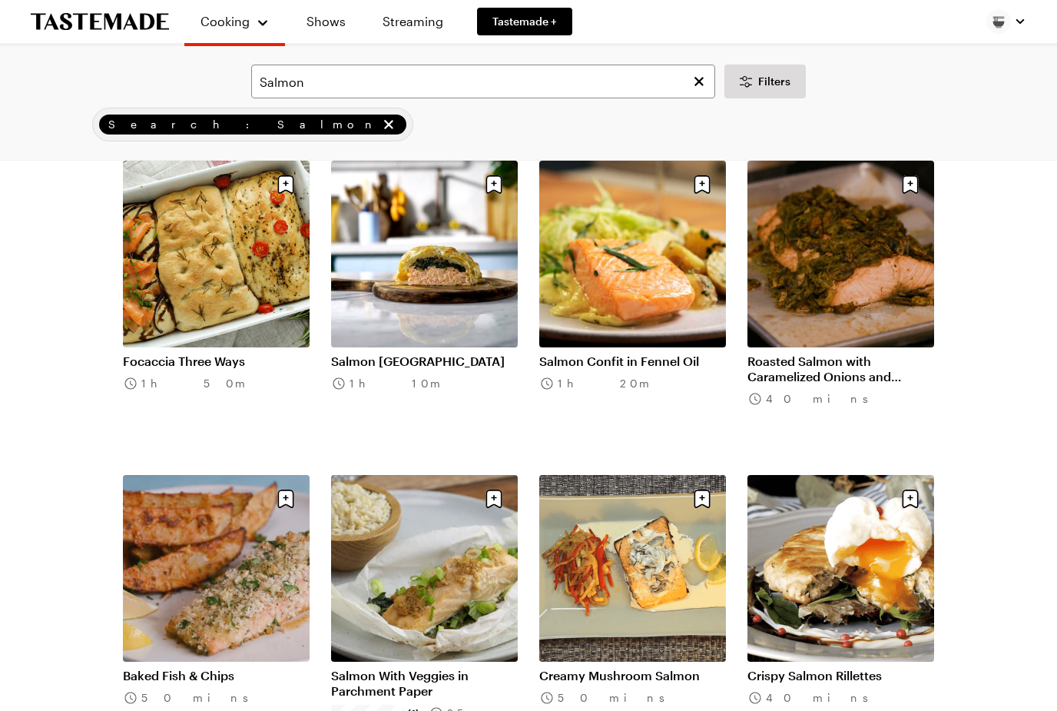
scroll to position [5135, 0]
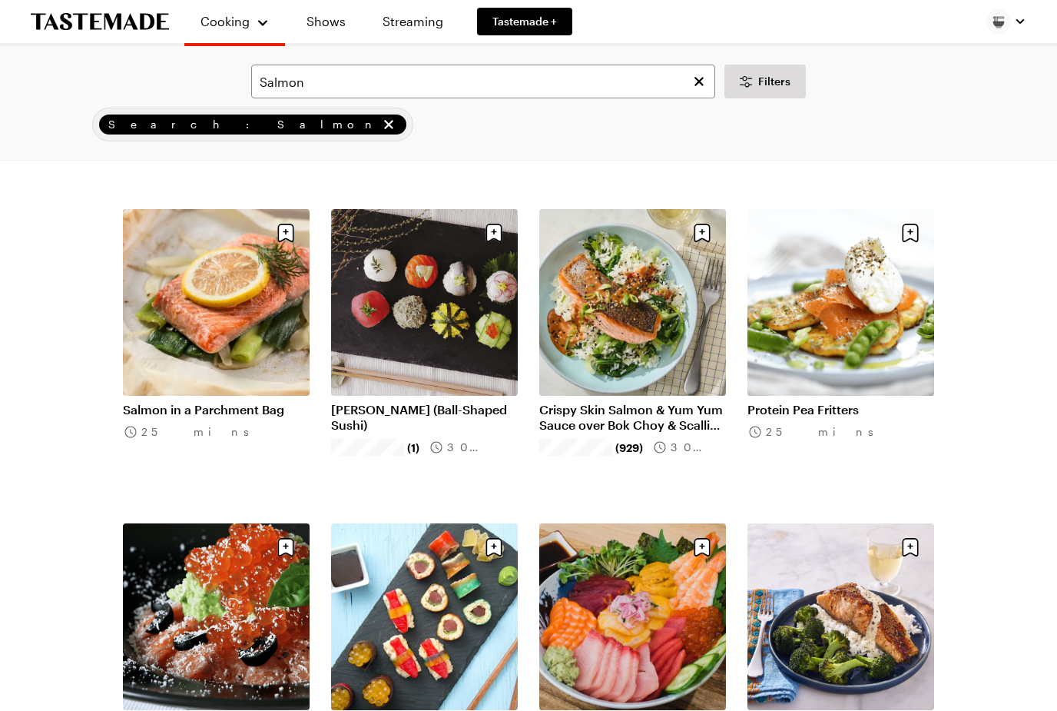
scroll to position [8544, 0]
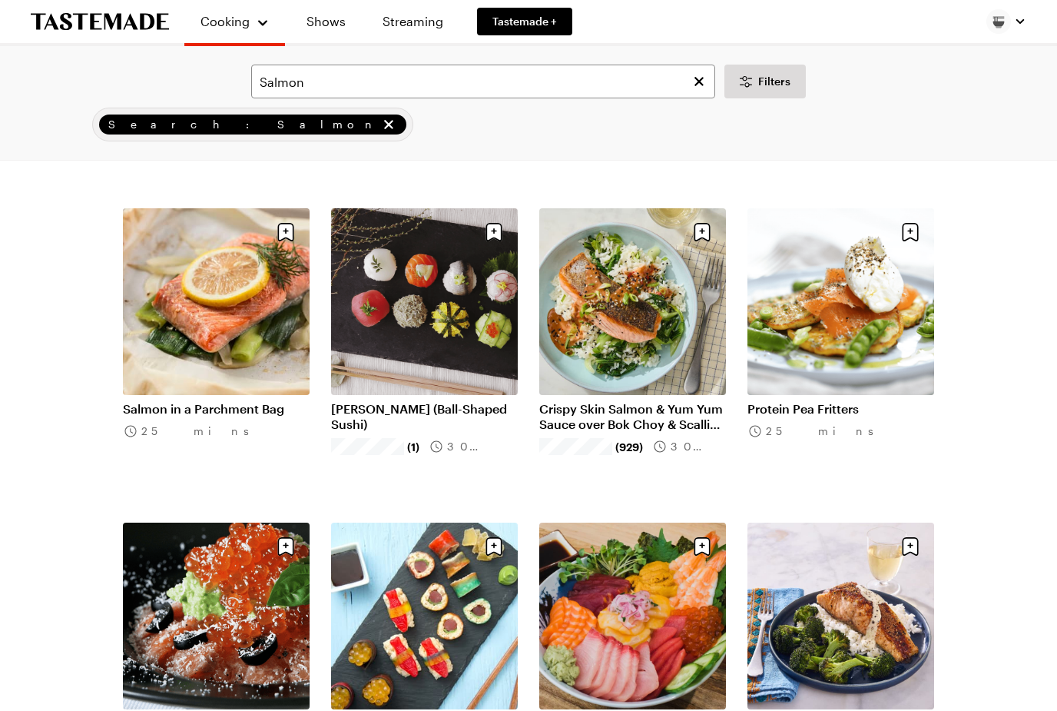
click at [592, 417] on link "Crispy Skin Salmon & Yum Yum Sauce over Bok Choy & Scallion Rice" at bounding box center [632, 416] width 187 height 31
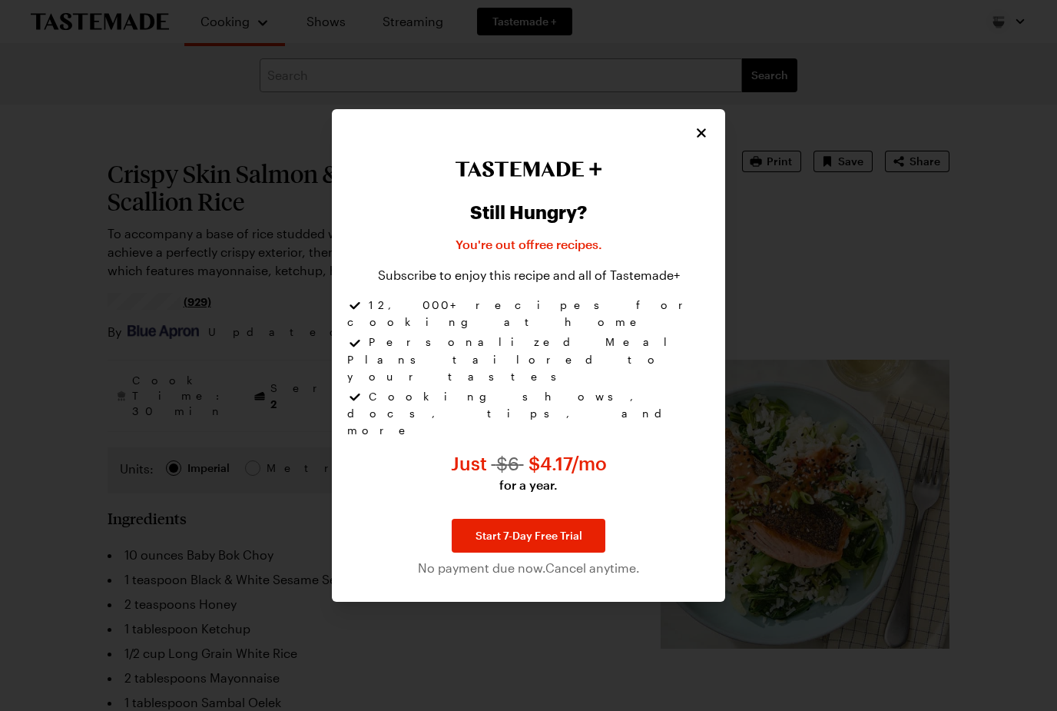
click at [708, 141] on icon "Close" at bounding box center [701, 132] width 15 height 15
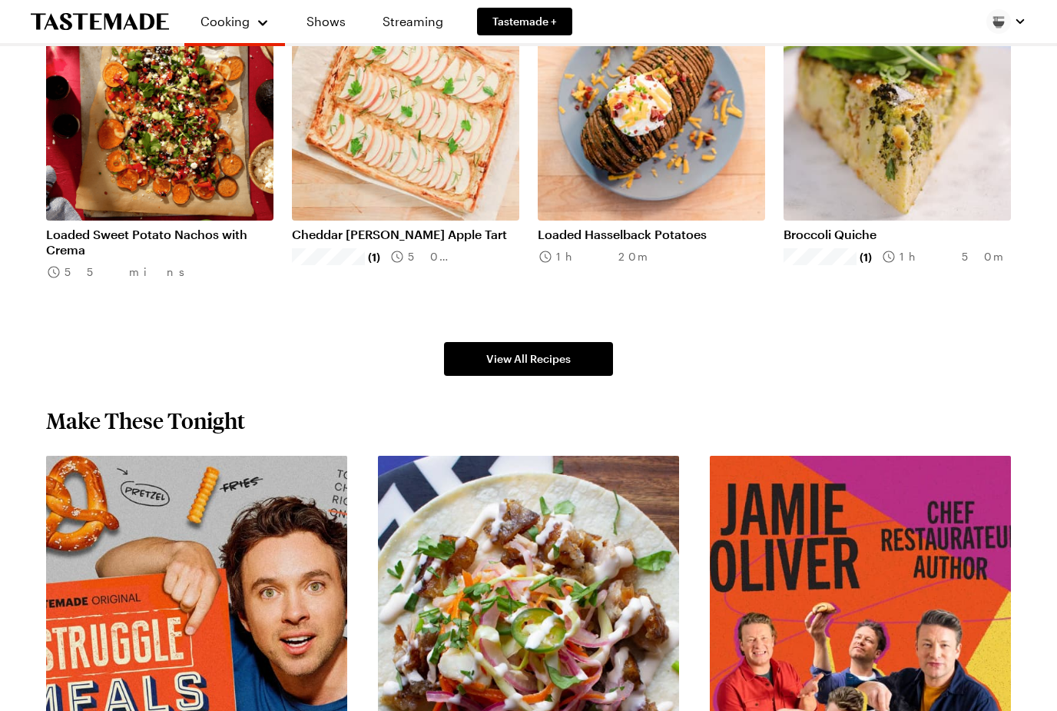
scroll to position [972, 0]
click at [508, 360] on span "View All Recipes" at bounding box center [528, 358] width 85 height 15
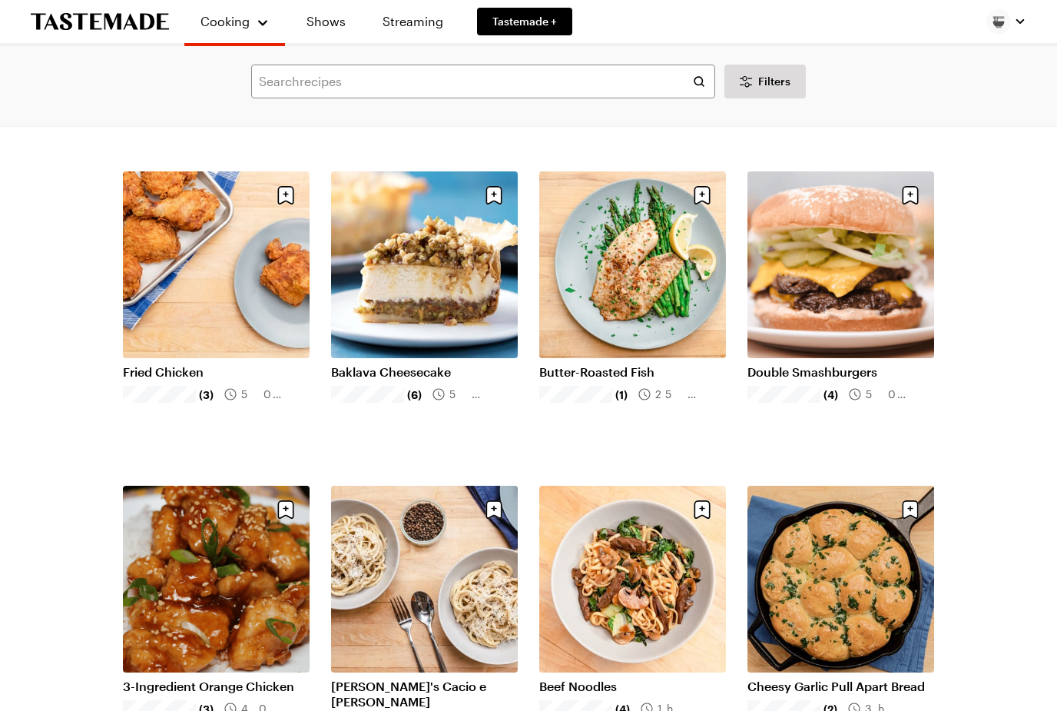
scroll to position [1320, 0]
click at [797, 364] on link "Double Smashburgers" at bounding box center [840, 371] width 187 height 15
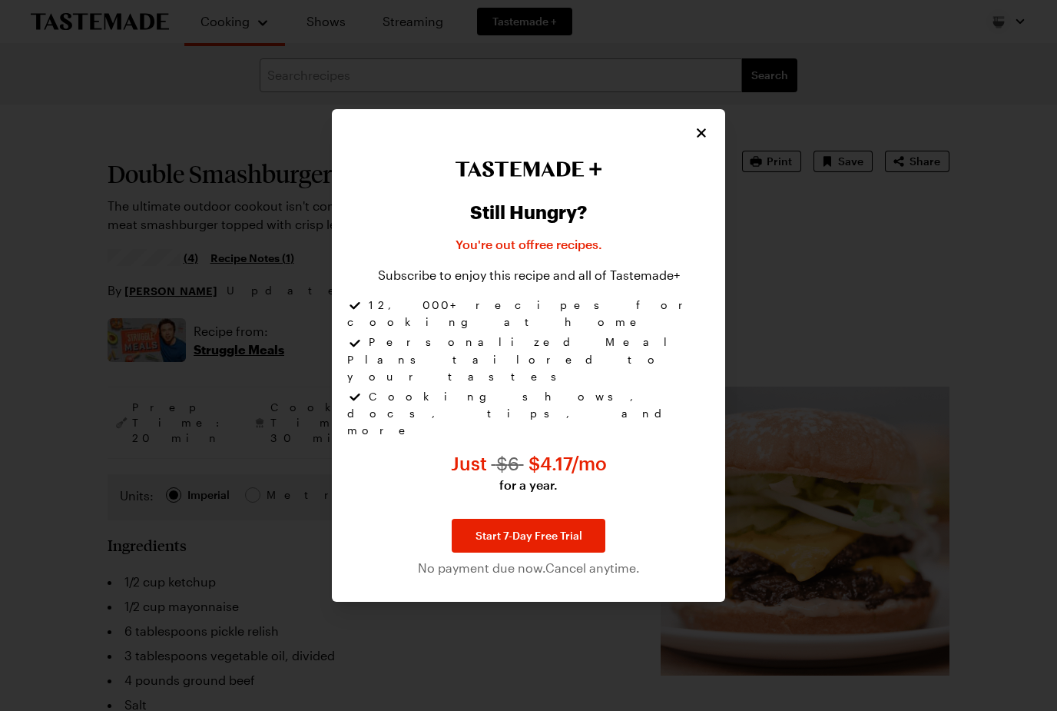
type textarea "x"
click at [698, 141] on icon "Close" at bounding box center [701, 132] width 15 height 15
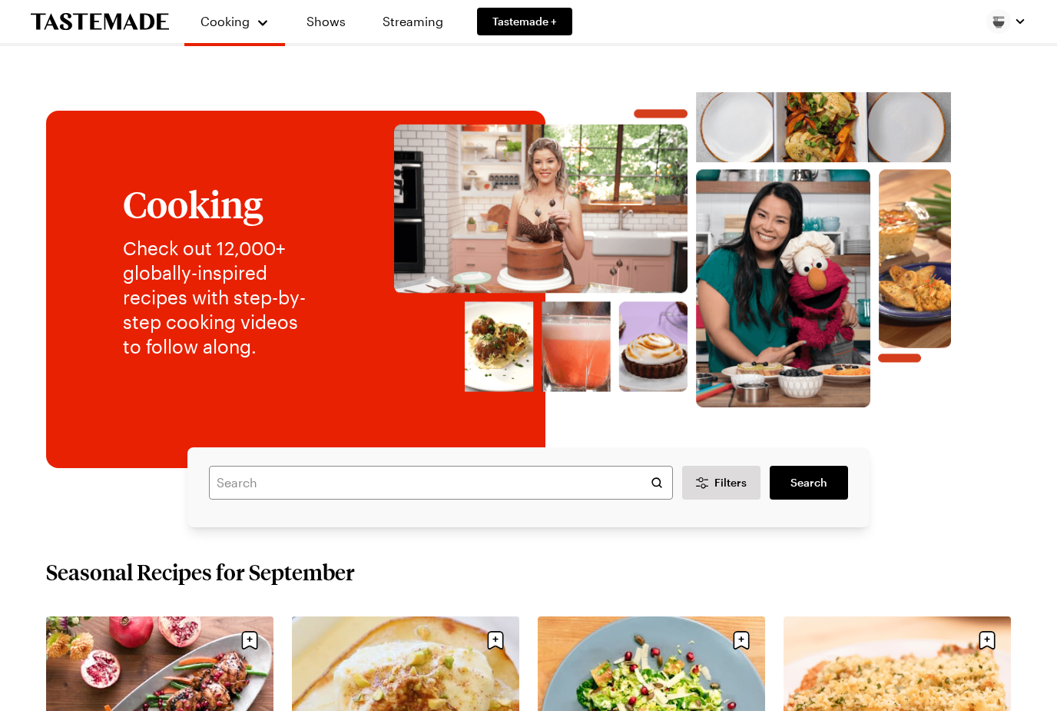
click at [618, 264] on img at bounding box center [673, 249] width 646 height 315
